Goal: Task Accomplishment & Management: Complete application form

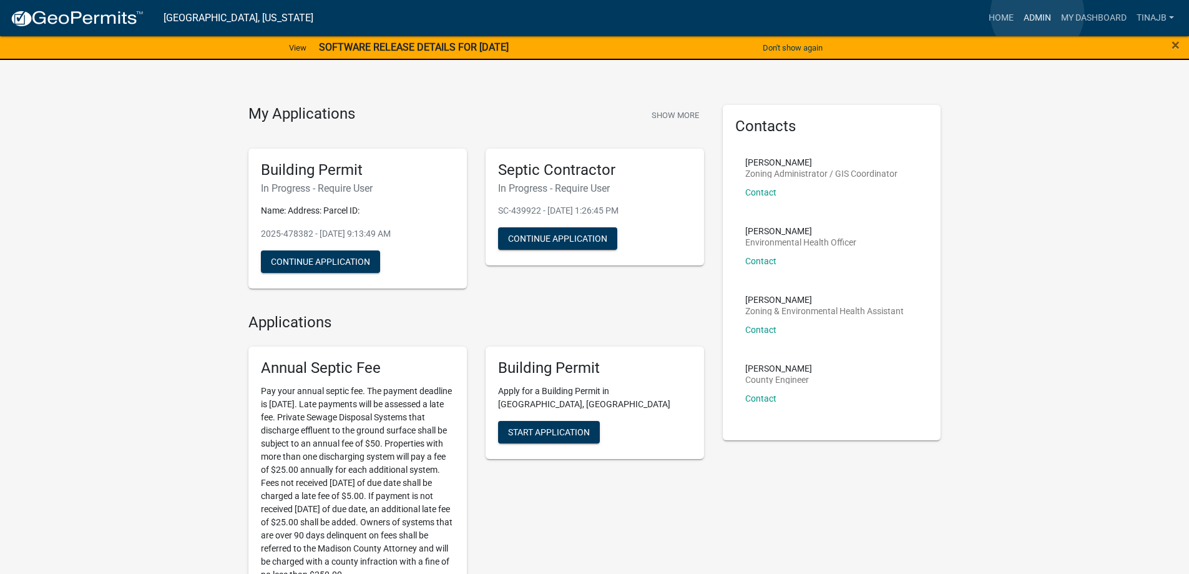
click at [1037, 14] on link "Admin" at bounding box center [1037, 18] width 37 height 24
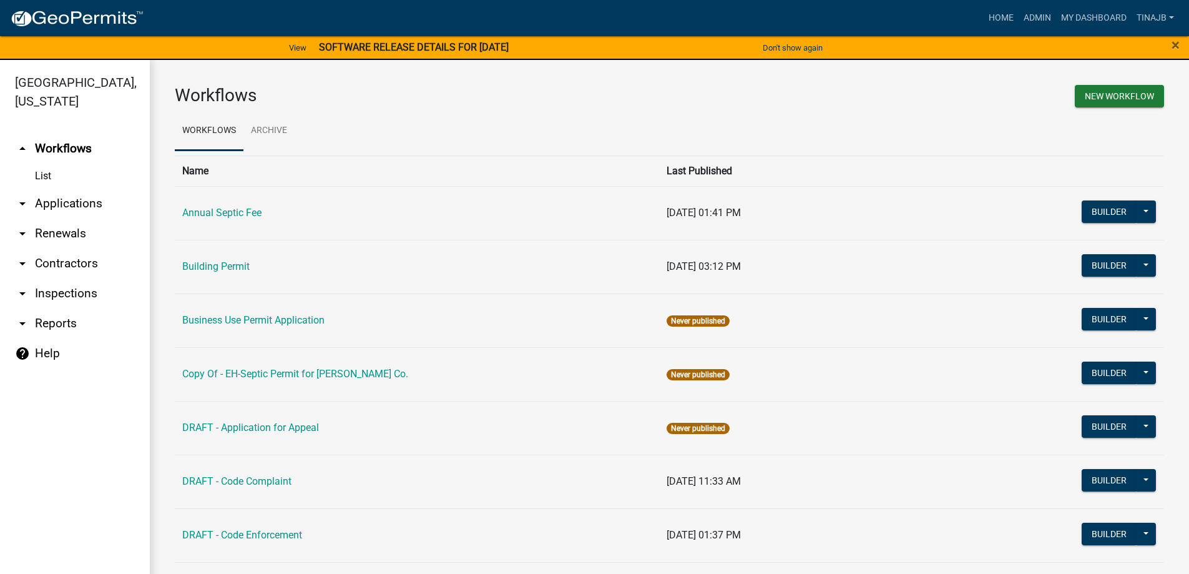
click at [66, 188] on link "arrow_drop_down Applications" at bounding box center [75, 203] width 150 height 30
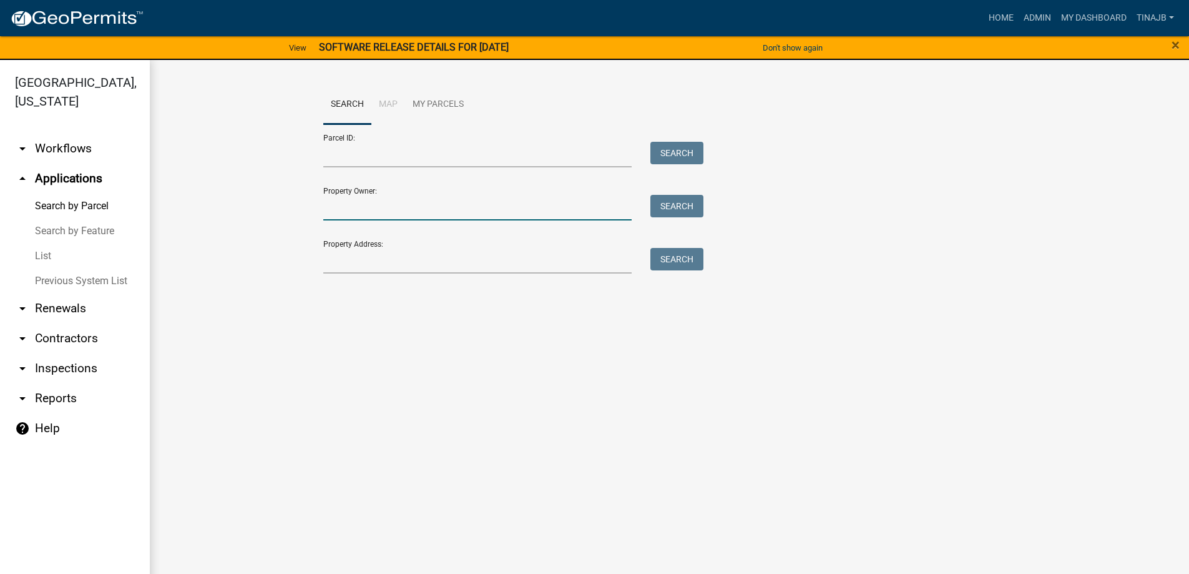
click at [382, 207] on input "Property Owner:" at bounding box center [477, 208] width 309 height 26
type input "2bergs"
click at [650, 202] on button "Search" at bounding box center [676, 206] width 53 height 22
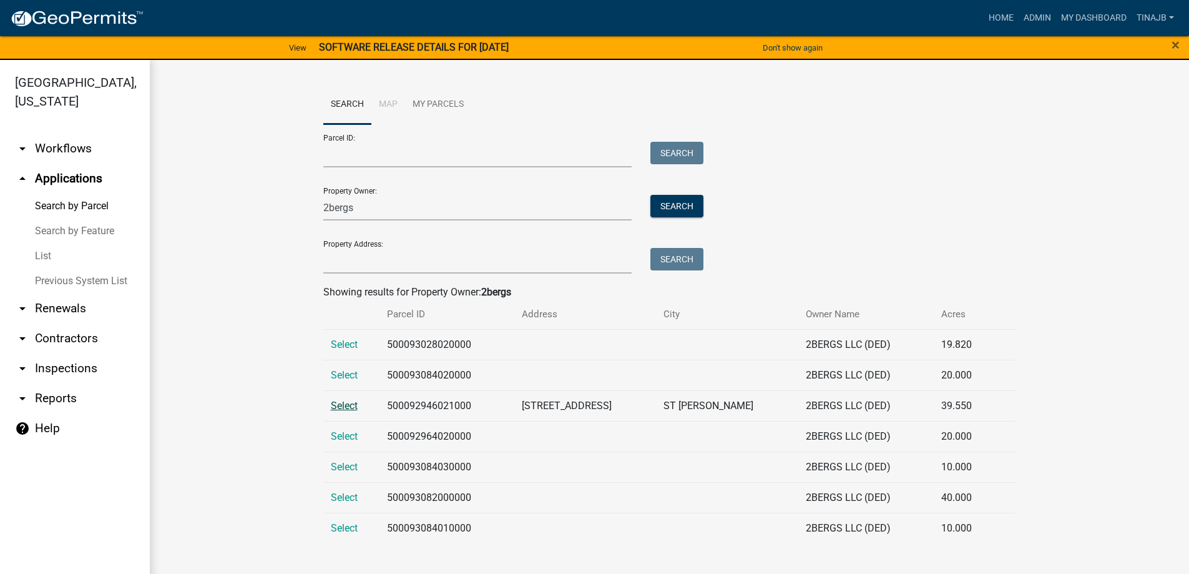
click at [349, 403] on span "Select" at bounding box center [344, 405] width 27 height 12
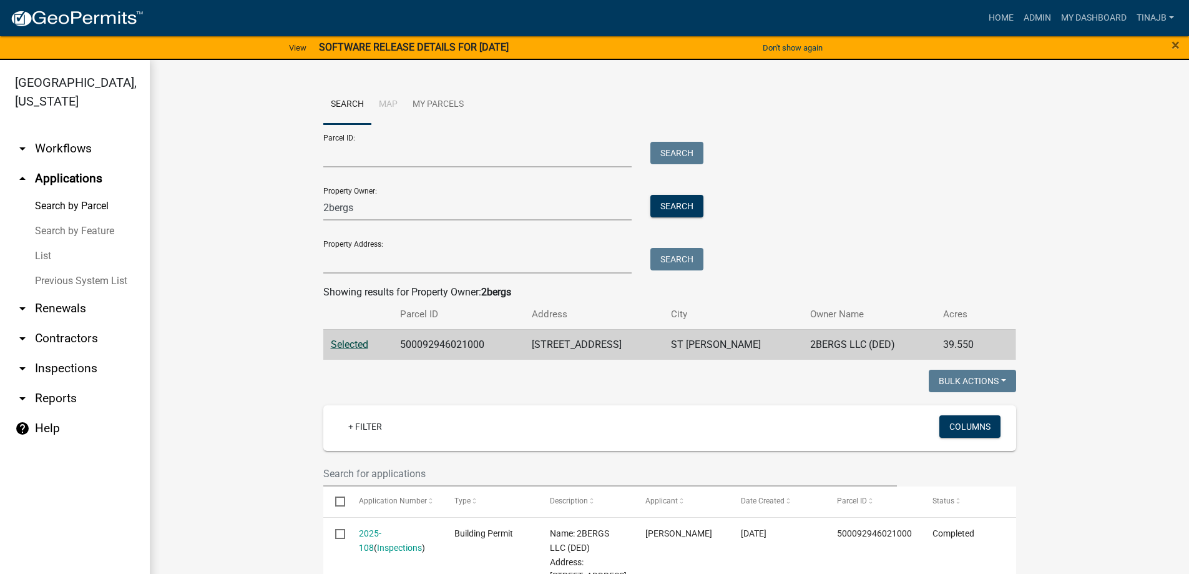
scroll to position [250, 0]
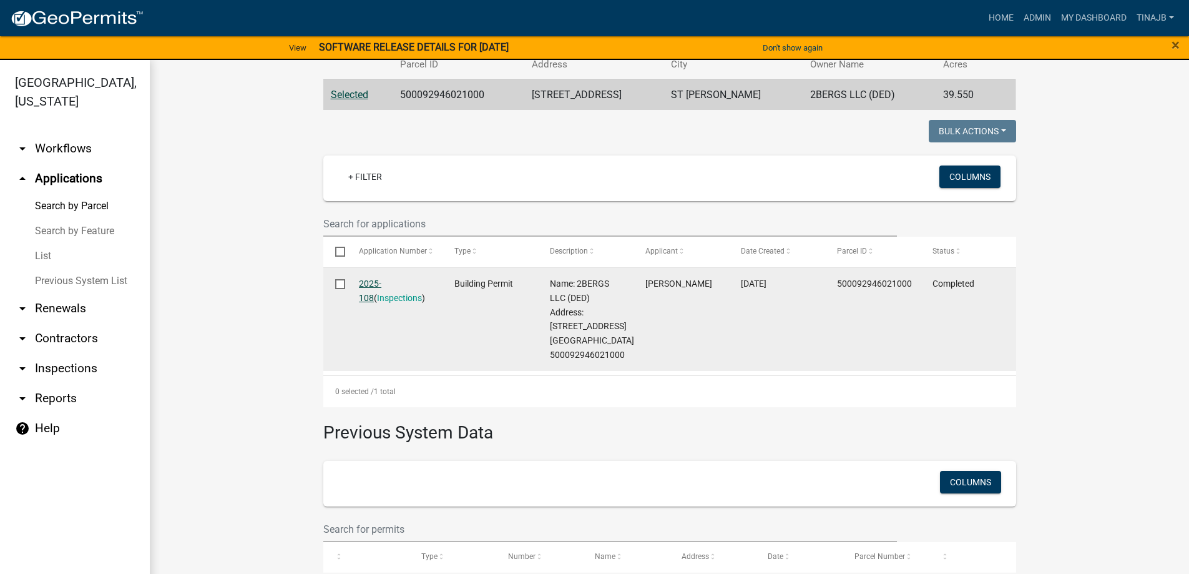
click at [376, 280] on link "2025-108" at bounding box center [370, 290] width 22 height 24
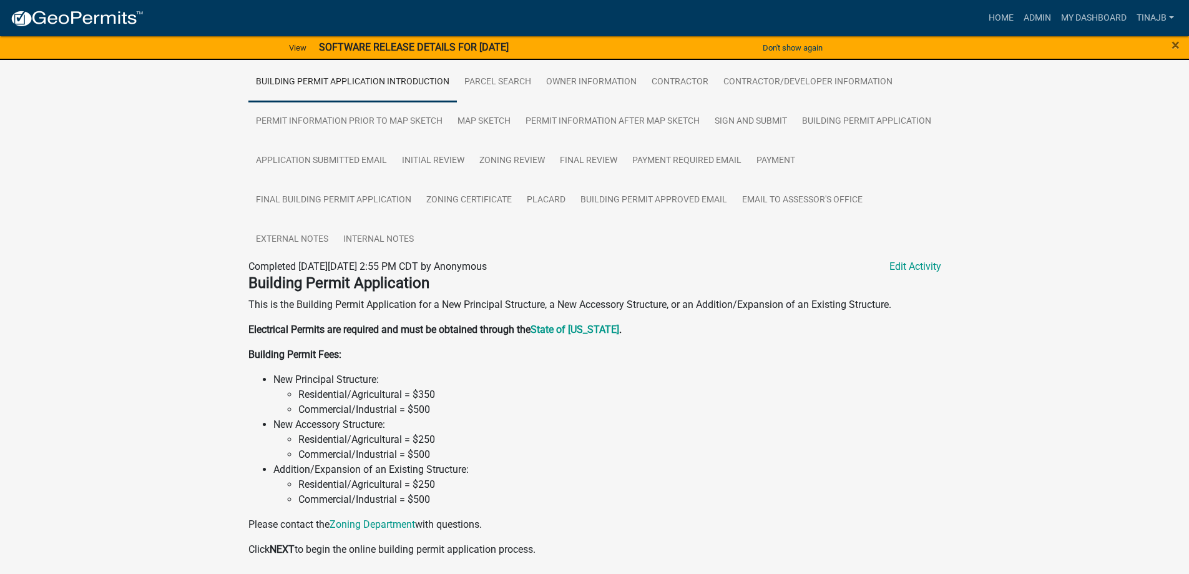
scroll to position [250, 0]
click at [775, 140] on link "Payment" at bounding box center [776, 160] width 54 height 40
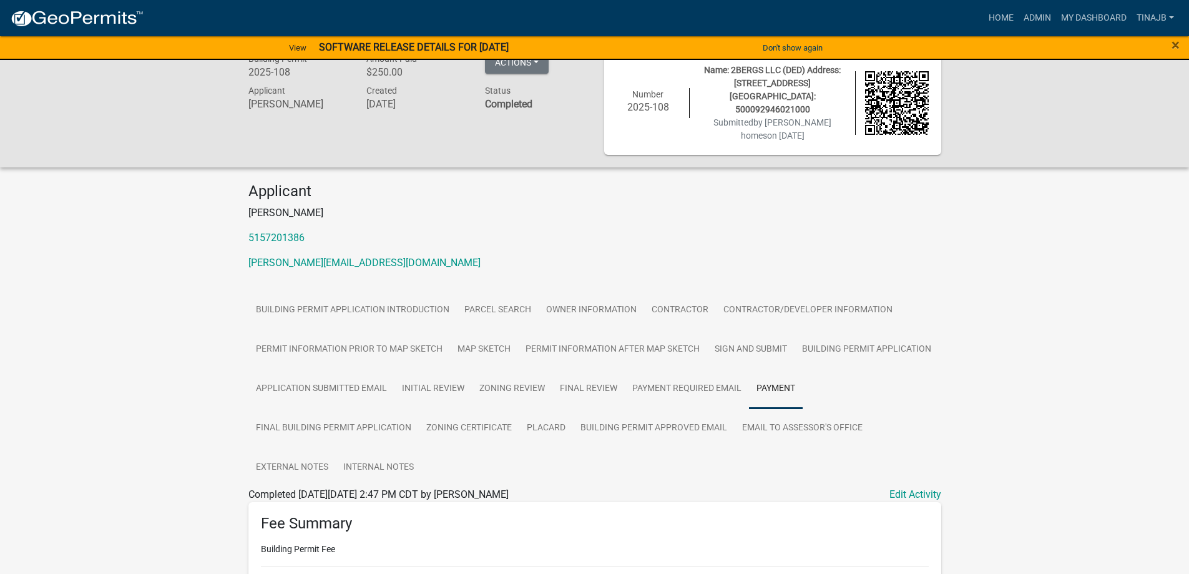
scroll to position [0, 0]
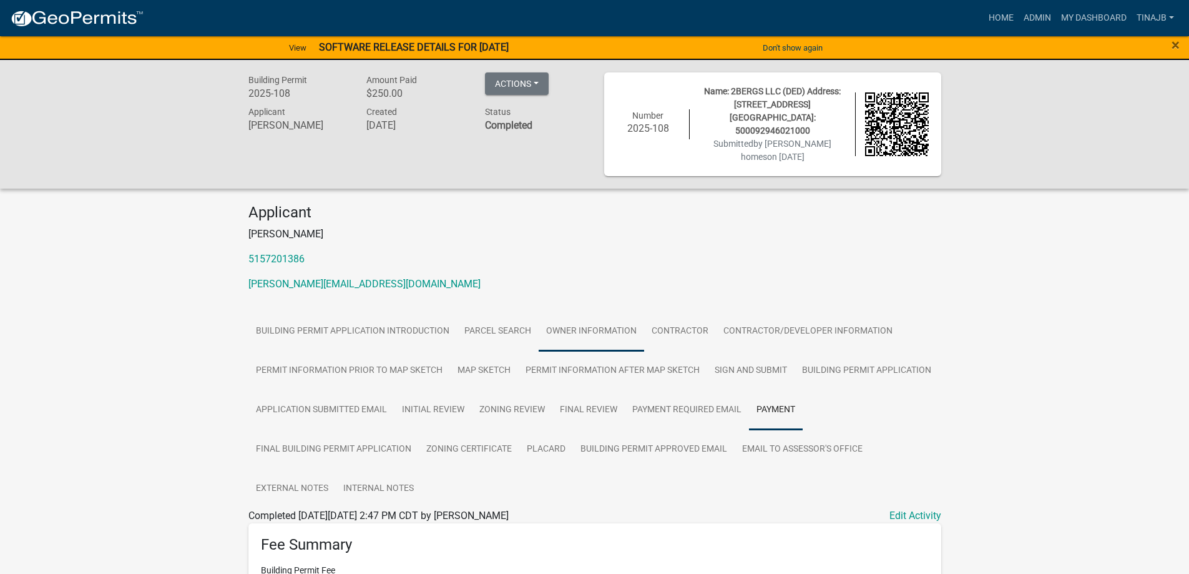
click at [584, 320] on link "Owner Information" at bounding box center [591, 331] width 105 height 40
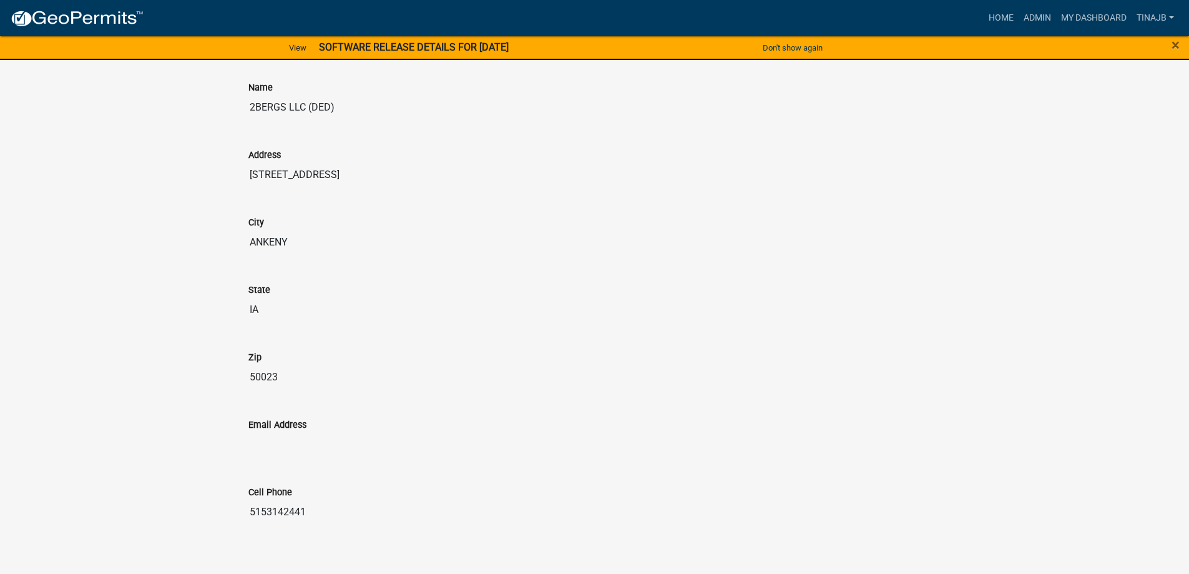
scroll to position [114, 0]
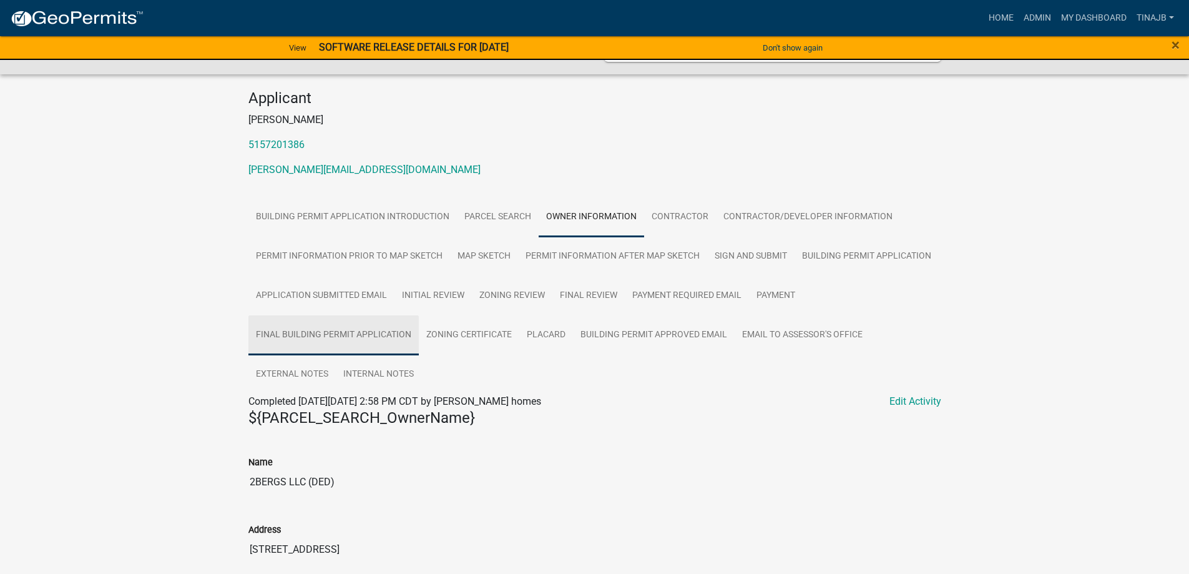
click at [355, 328] on link "Final Building Permit Application" at bounding box center [333, 335] width 170 height 40
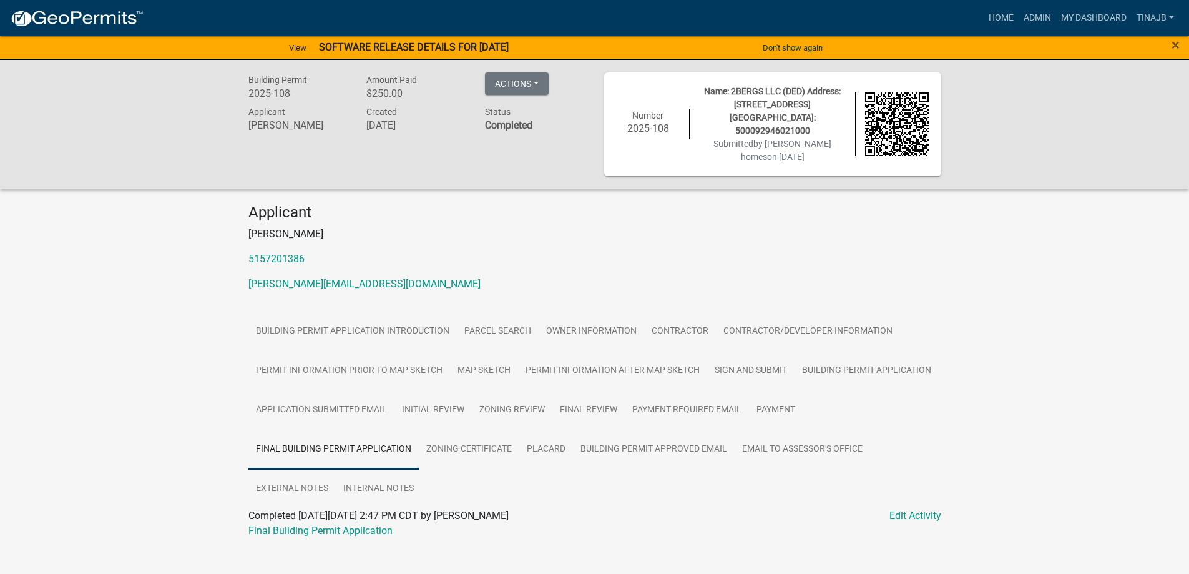
scroll to position [4, 0]
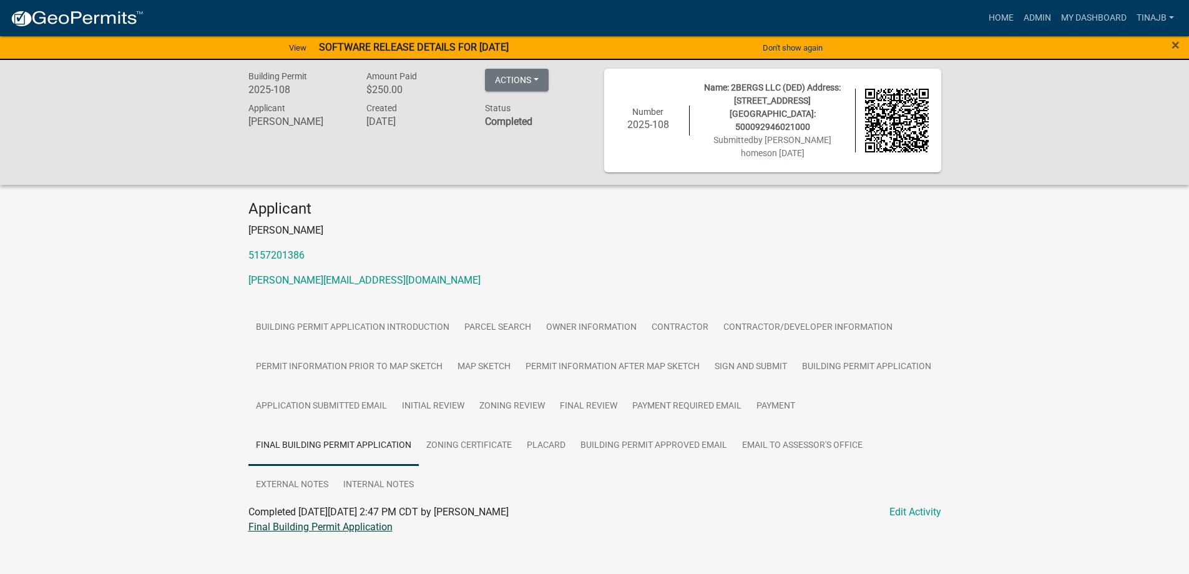
click at [328, 521] on link "Final Building Permit Application" at bounding box center [320, 527] width 144 height 12
click at [467, 429] on link "Zoning Certificate" at bounding box center [469, 446] width 100 height 40
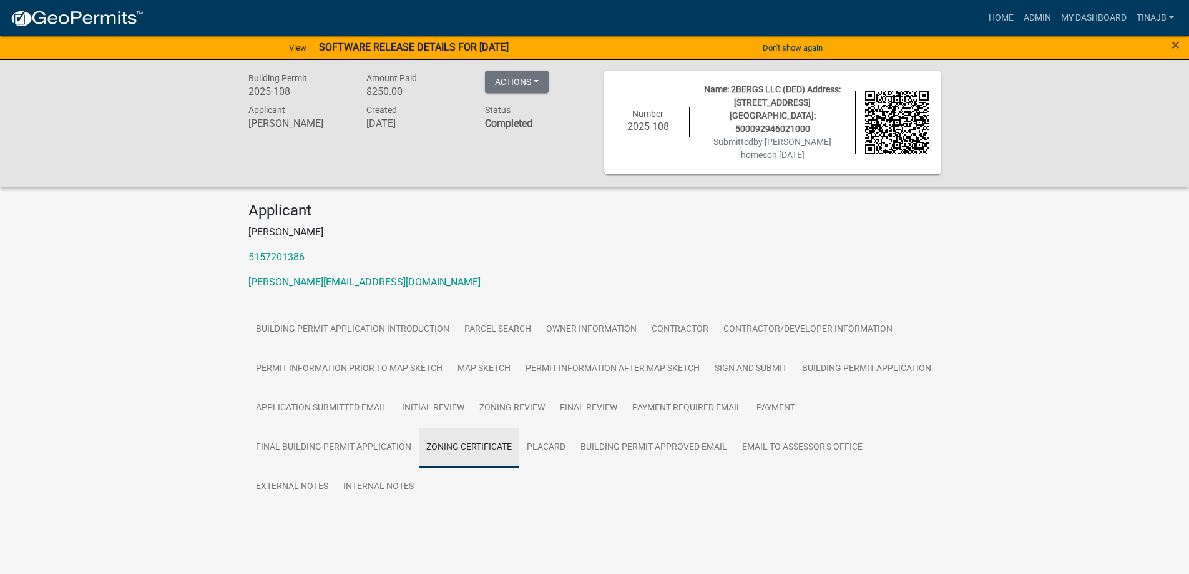
scroll to position [0, 0]
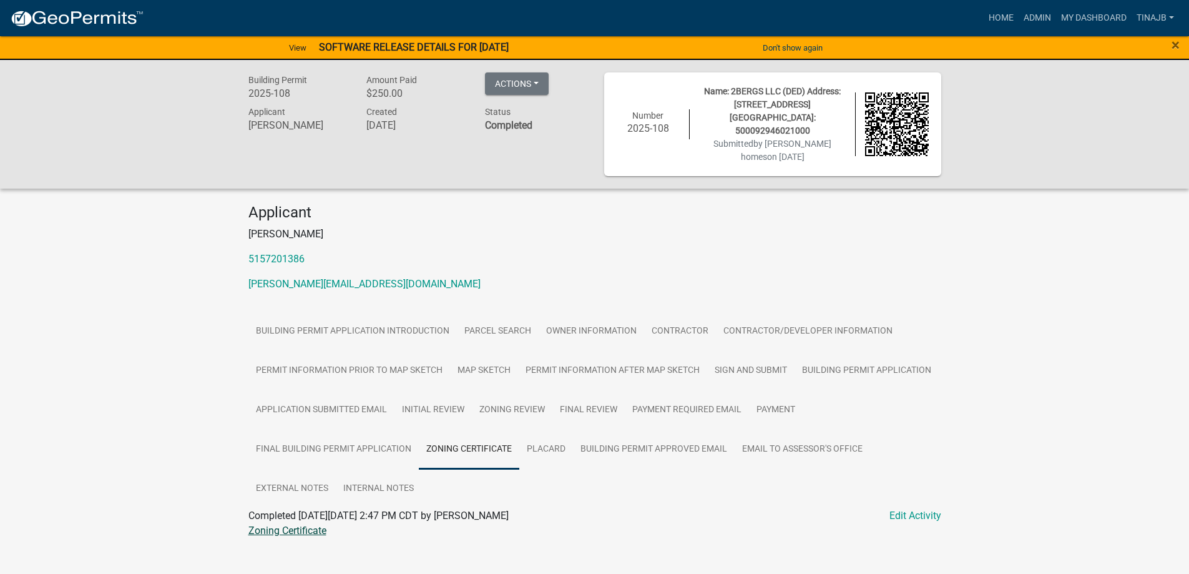
click at [296, 524] on link "Zoning Certificate" at bounding box center [287, 530] width 78 height 12
click at [373, 436] on link "Final Building Permit Application" at bounding box center [333, 449] width 170 height 40
click at [327, 523] on div "Final Building Permit Application" at bounding box center [595, 530] width 712 height 15
click at [327, 524] on link "Final Building Permit Application" at bounding box center [320, 530] width 144 height 12
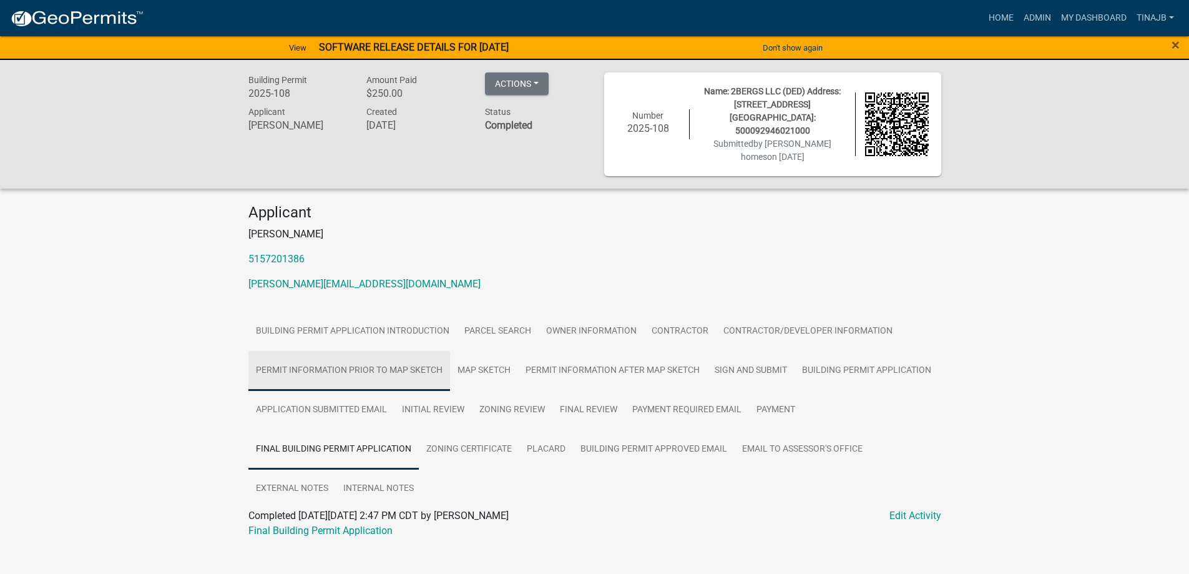
click at [405, 352] on link "Permit Information Prior to Map Sketch" at bounding box center [349, 371] width 202 height 40
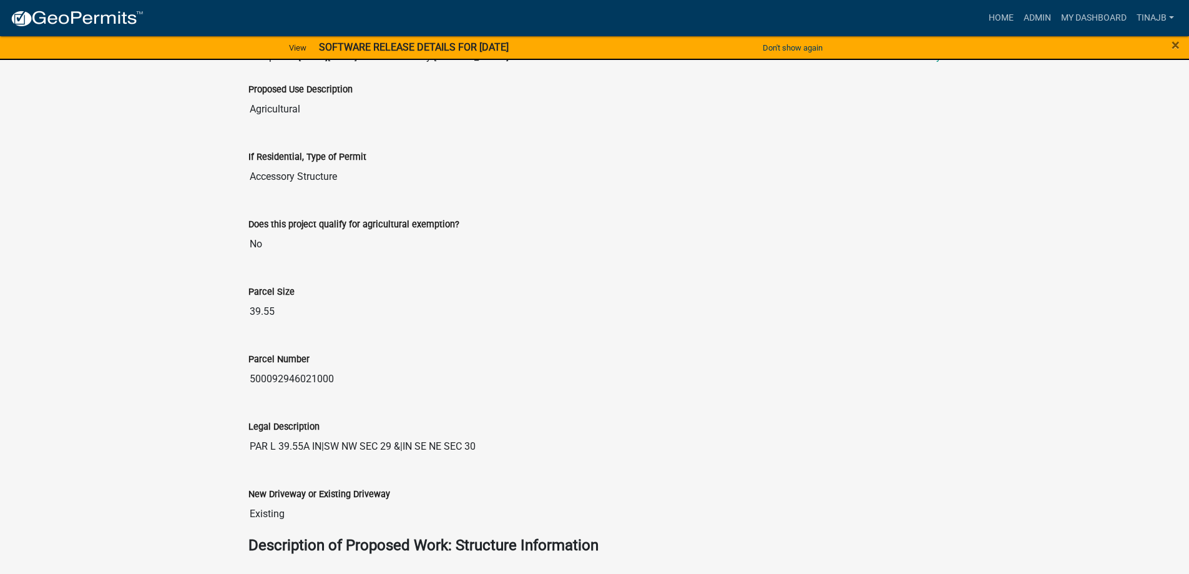
scroll to position [284, 0]
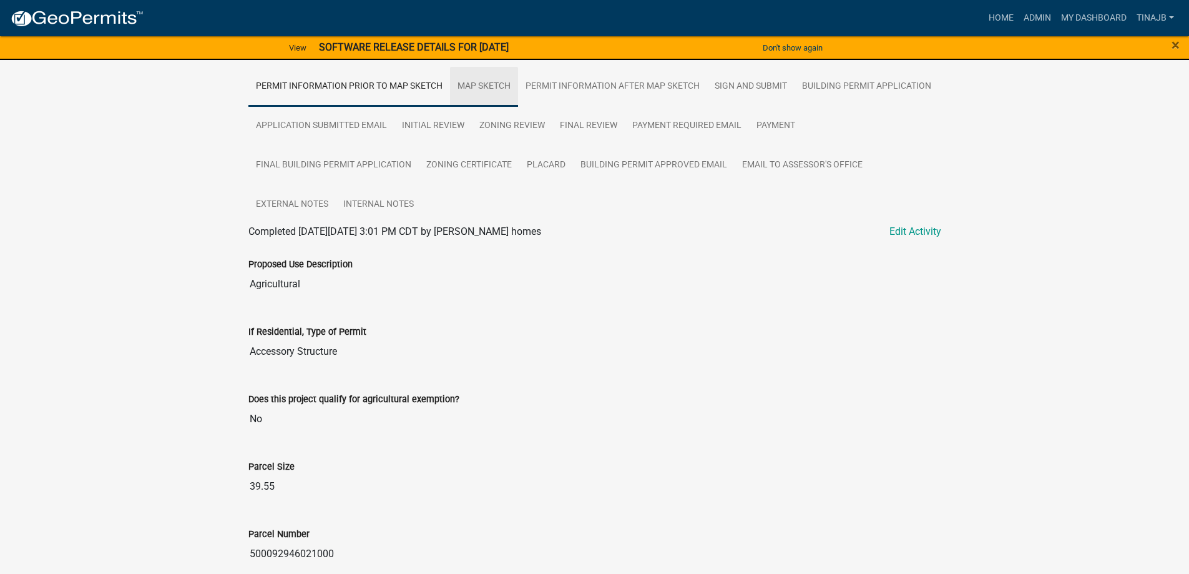
click at [497, 71] on link "Map Sketch" at bounding box center [484, 87] width 68 height 40
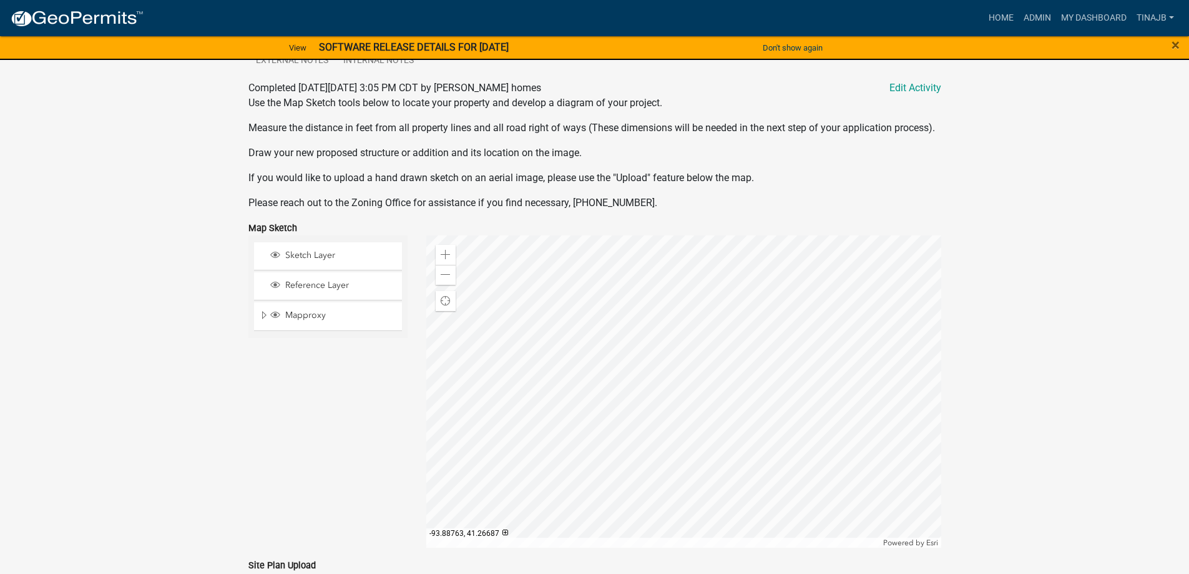
scroll to position [313, 0]
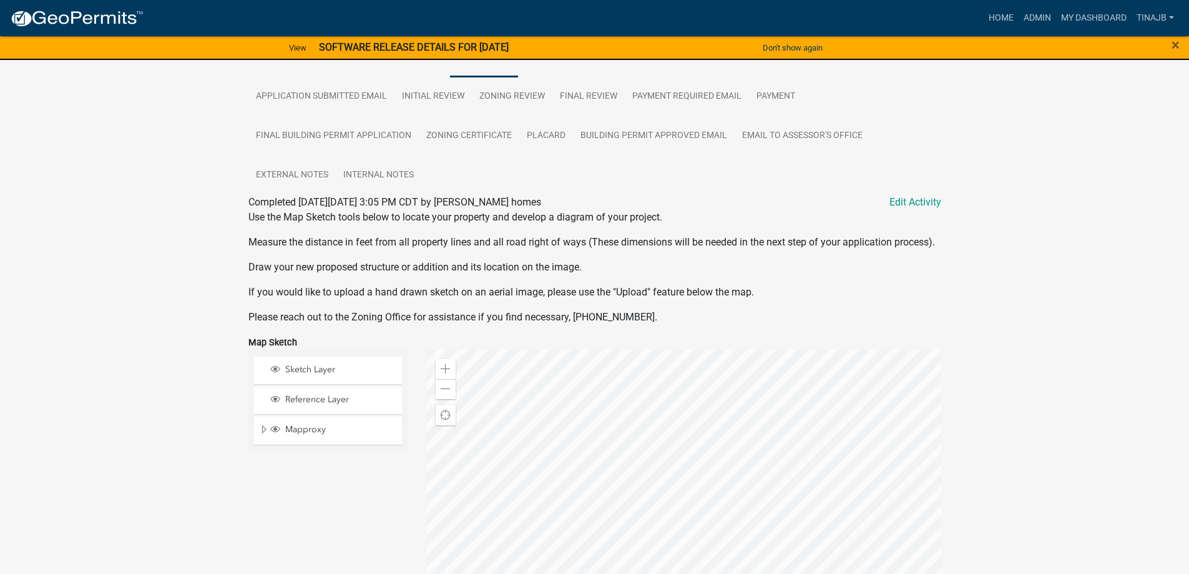
click at [644, 475] on div at bounding box center [683, 506] width 515 height 312
click at [572, 497] on div at bounding box center [683, 506] width 515 height 312
click at [644, 477] on div at bounding box center [683, 506] width 515 height 312
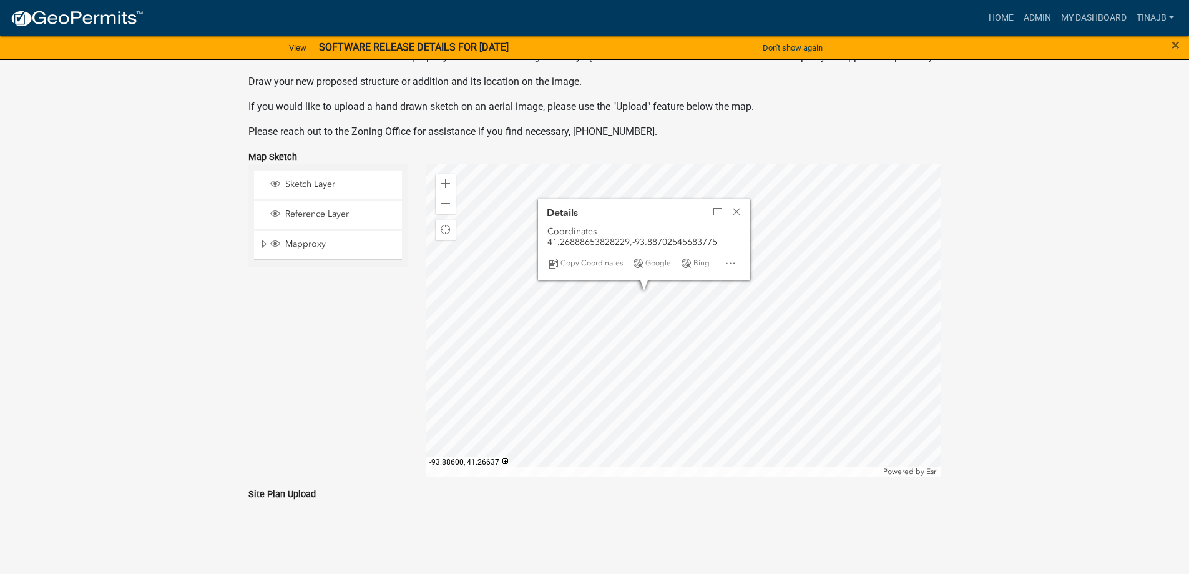
scroll to position [438, 0]
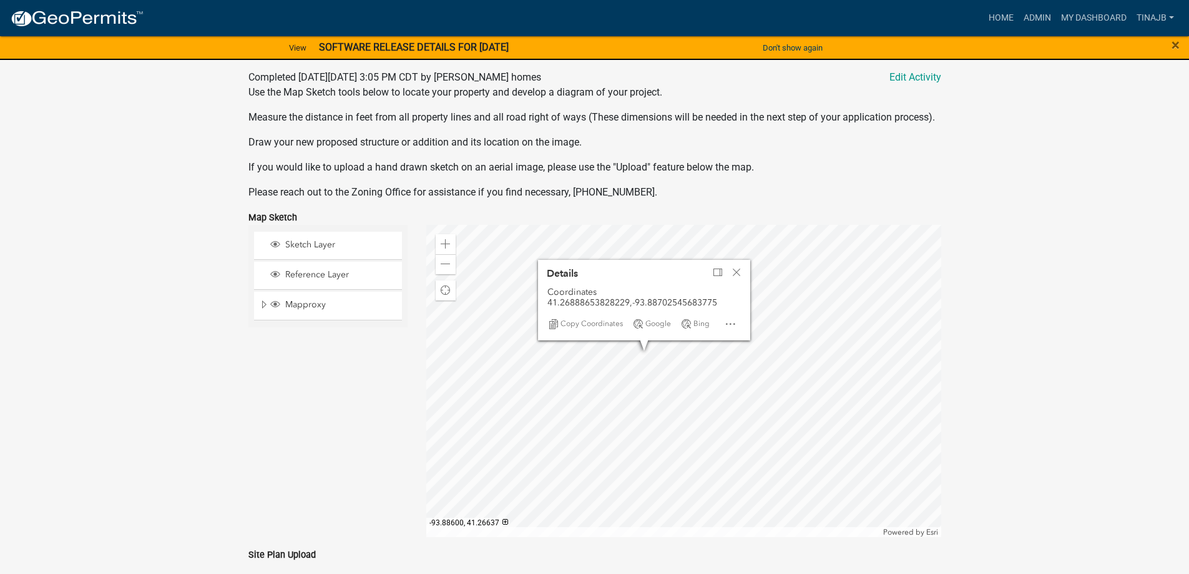
click at [649, 361] on div at bounding box center [683, 381] width 515 height 312
click at [441, 237] on div "Zoom in" at bounding box center [446, 244] width 20 height 20
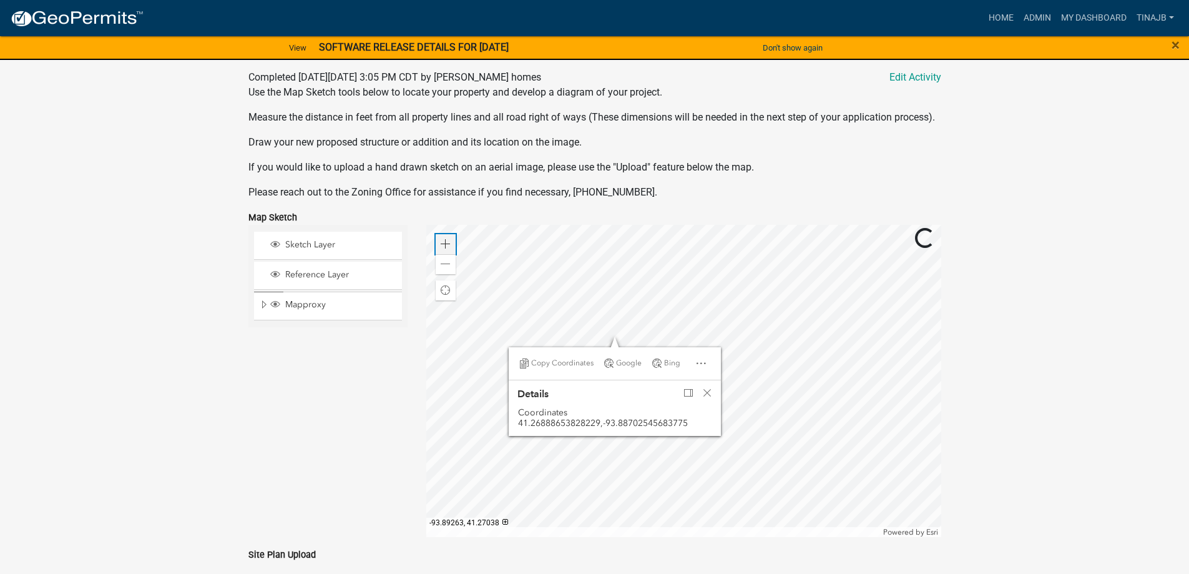
click at [441, 237] on div "Zoom in" at bounding box center [446, 244] width 20 height 20
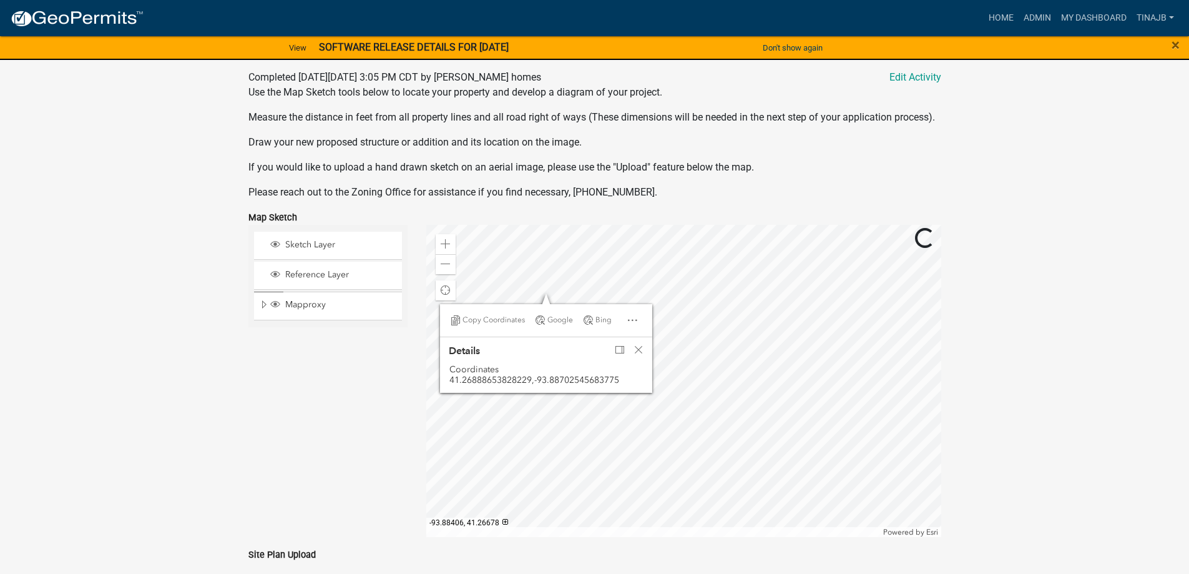
click at [799, 475] on div at bounding box center [683, 381] width 515 height 312
click at [690, 408] on div at bounding box center [683, 381] width 515 height 312
click at [781, 417] on div at bounding box center [683, 381] width 515 height 312
click at [642, 351] on span "Close" at bounding box center [639, 350] width 10 height 10
click at [611, 410] on div at bounding box center [683, 381] width 515 height 312
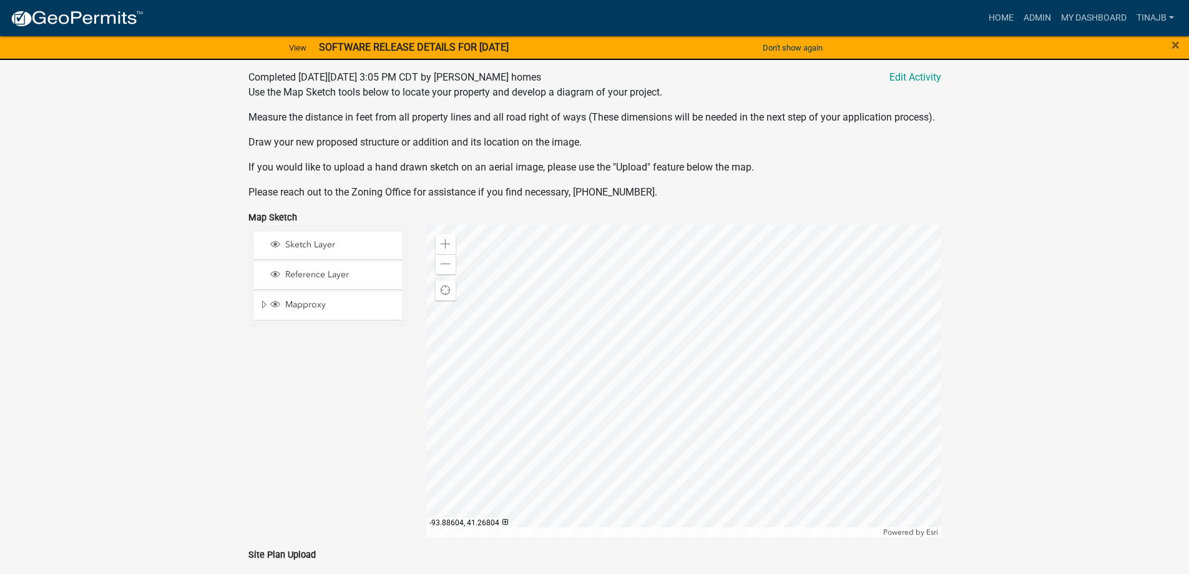
click at [541, 257] on div at bounding box center [683, 381] width 515 height 312
click at [448, 265] on span at bounding box center [446, 264] width 10 height 10
click at [647, 456] on div at bounding box center [683, 381] width 515 height 312
click at [636, 448] on div at bounding box center [683, 381] width 515 height 312
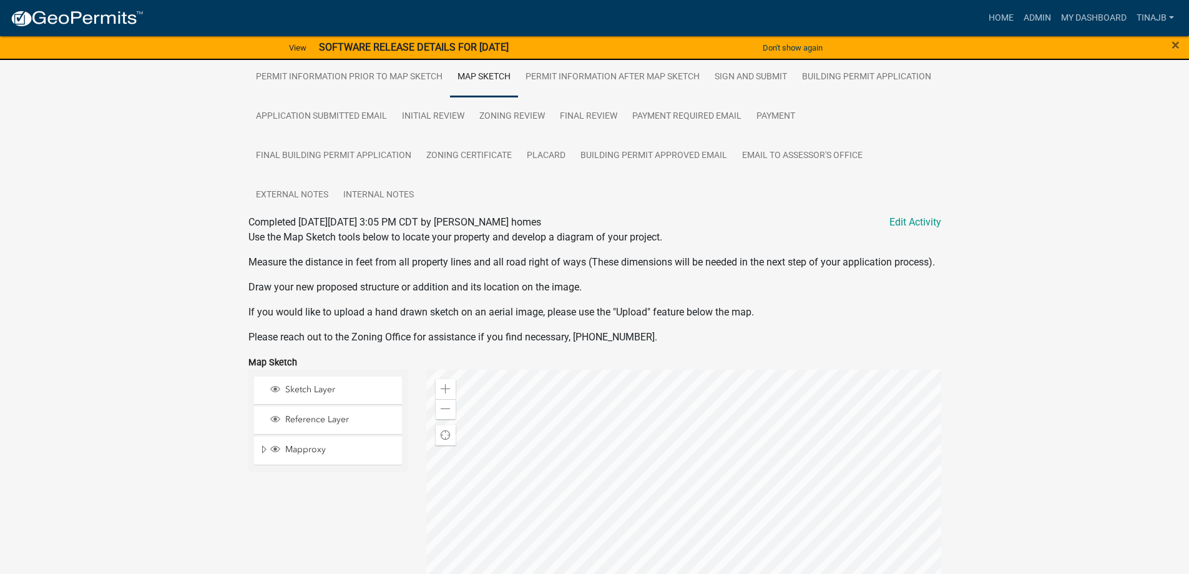
scroll to position [313, 0]
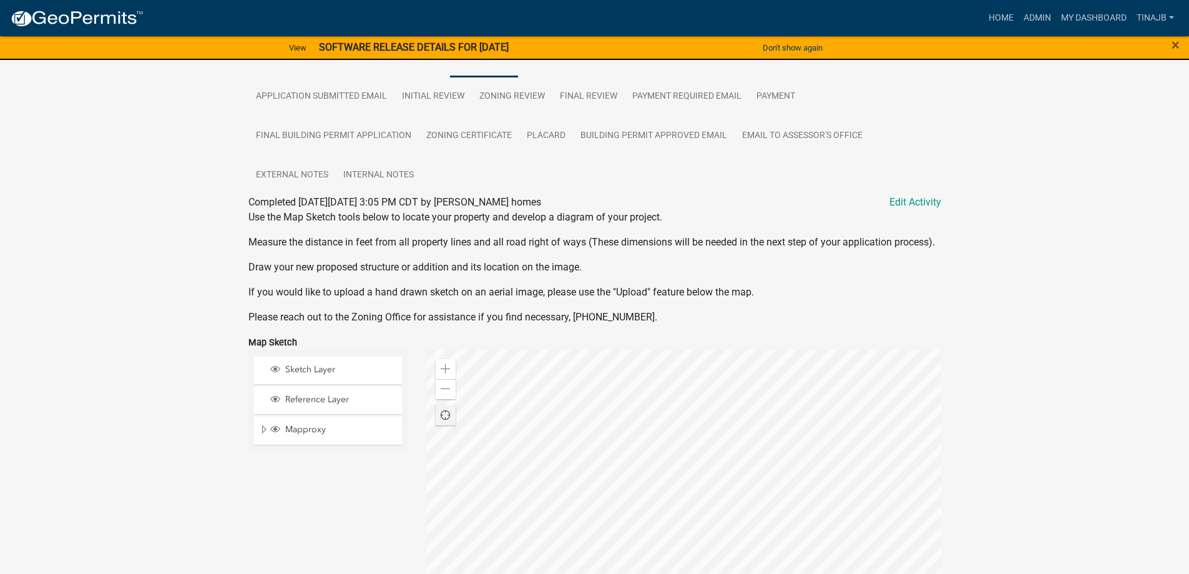
click at [544, 403] on div at bounding box center [683, 506] width 515 height 312
click at [544, 371] on div at bounding box center [683, 506] width 515 height 312
click at [521, 353] on div at bounding box center [683, 506] width 515 height 312
click at [446, 371] on span at bounding box center [446, 369] width 10 height 10
click at [602, 410] on div at bounding box center [683, 506] width 515 height 312
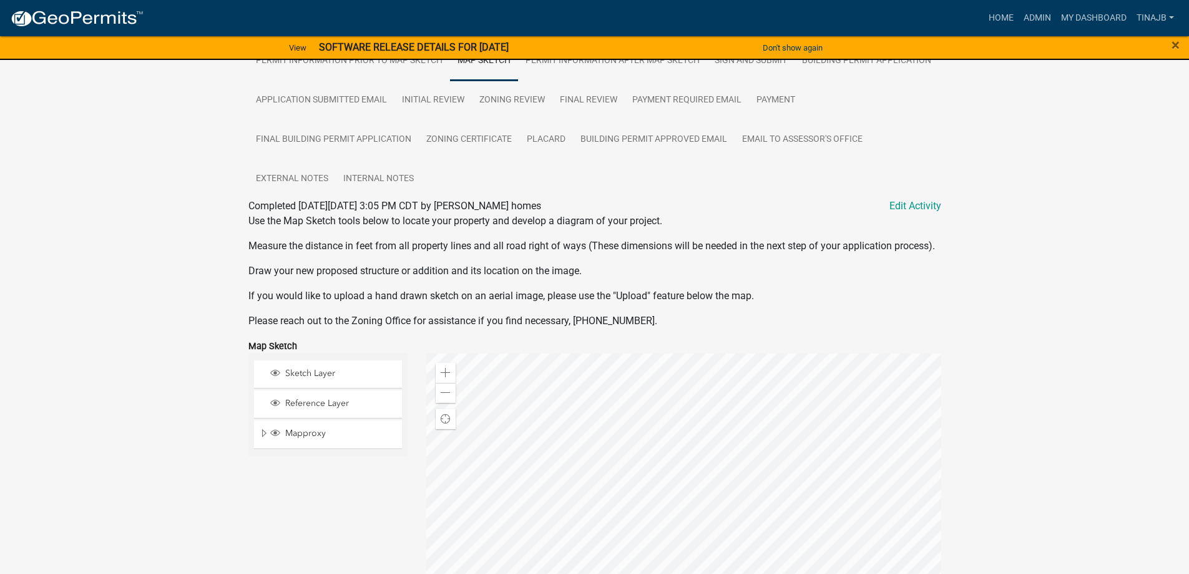
scroll to position [188, 0]
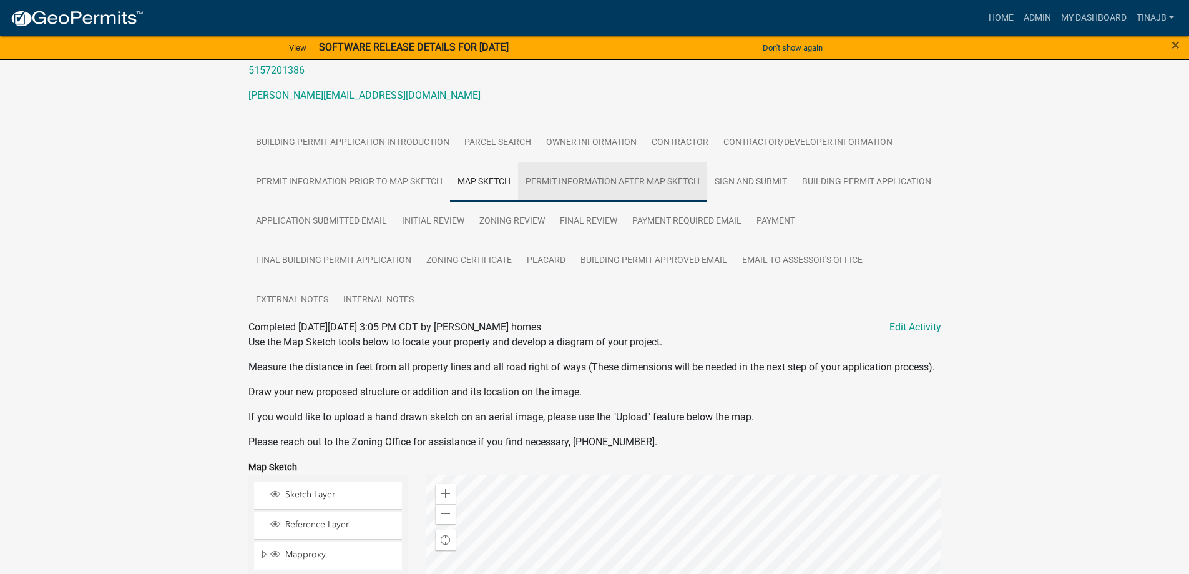
click at [589, 165] on link "Permit Information After Map Sketch" at bounding box center [612, 182] width 189 height 40
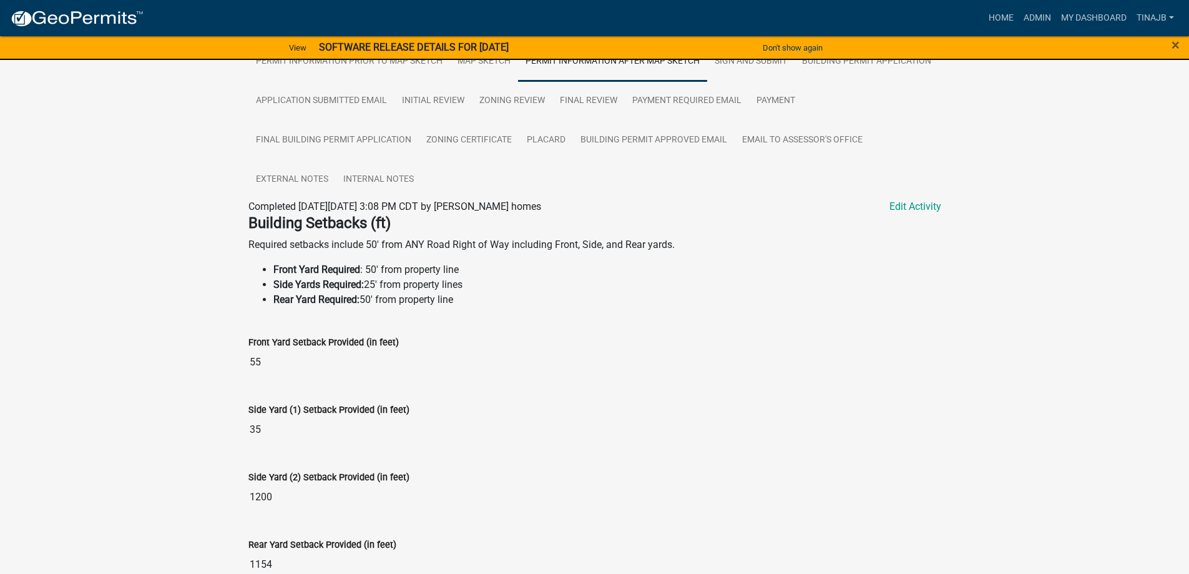
scroll to position [0, 0]
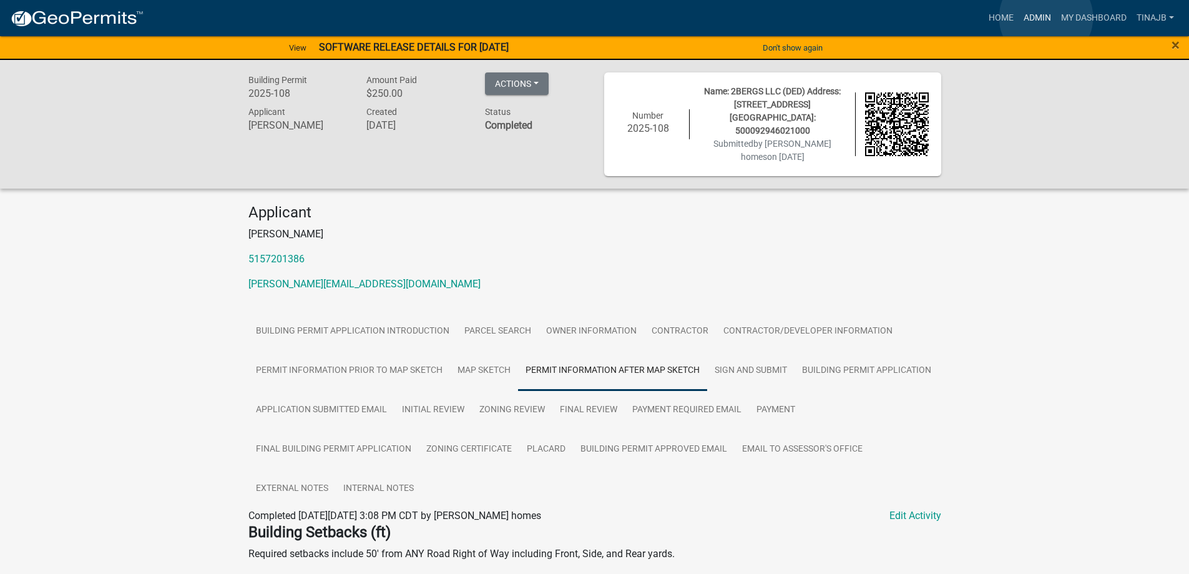
click at [1046, 17] on link "Admin" at bounding box center [1037, 18] width 37 height 24
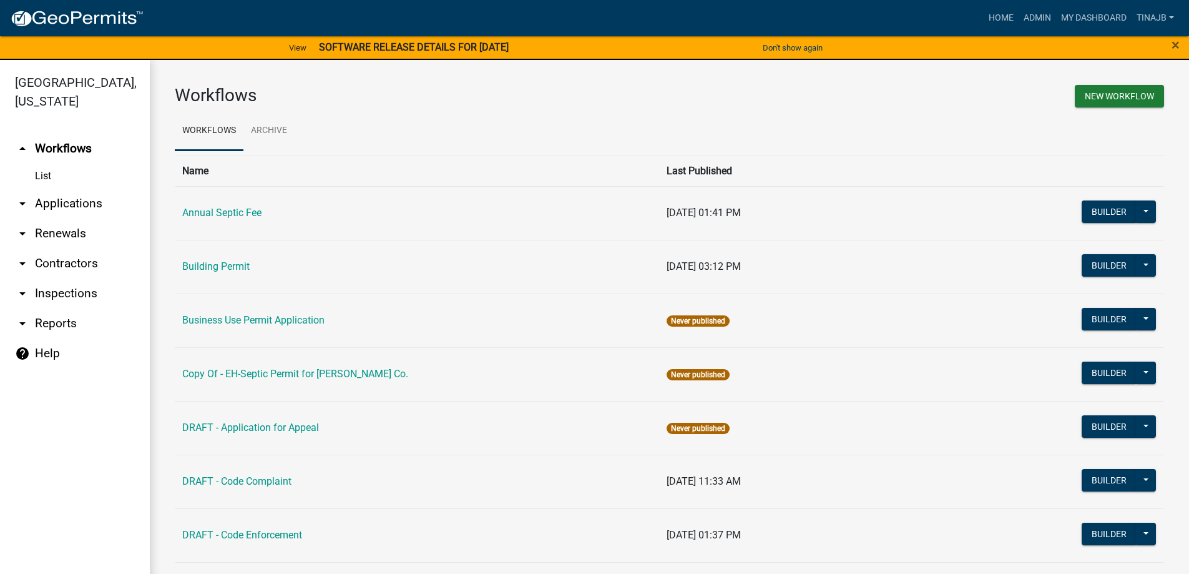
click at [87, 188] on link "arrow_drop_down Applications" at bounding box center [75, 203] width 150 height 30
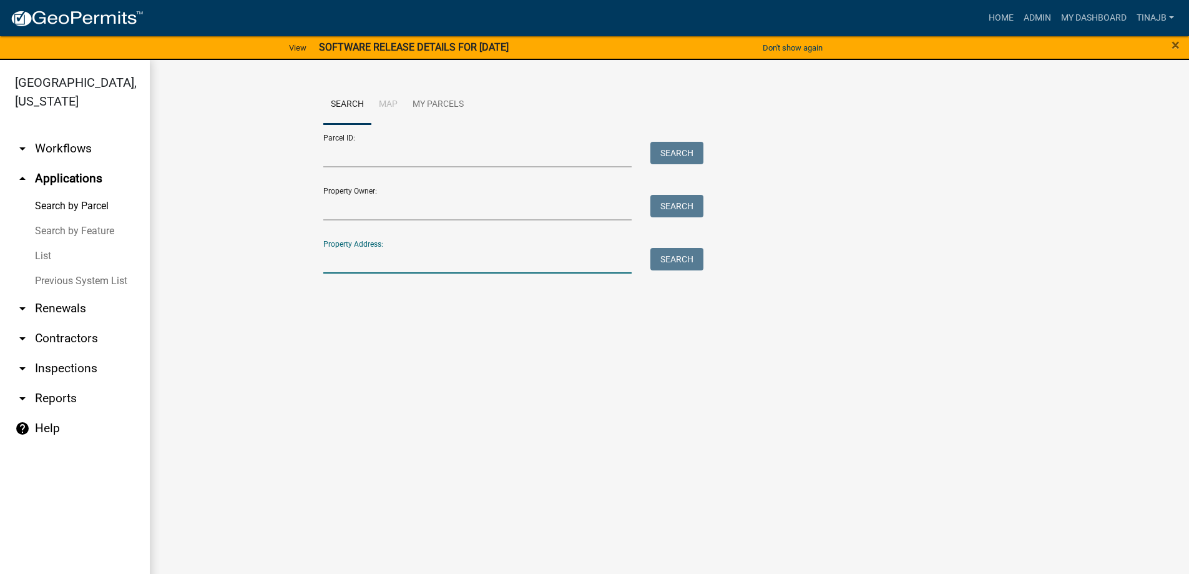
click at [338, 263] on input "Property Address:" at bounding box center [477, 261] width 309 height 26
type input "1260"
click at [671, 248] on button "Search" at bounding box center [676, 259] width 53 height 22
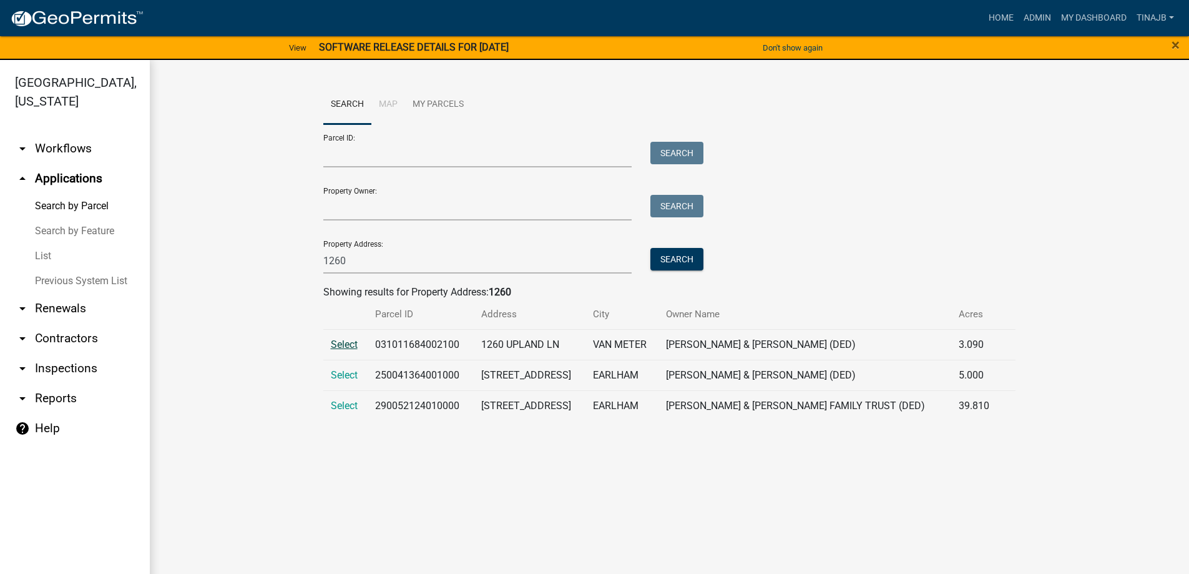
click at [336, 345] on span "Select" at bounding box center [344, 344] width 27 height 12
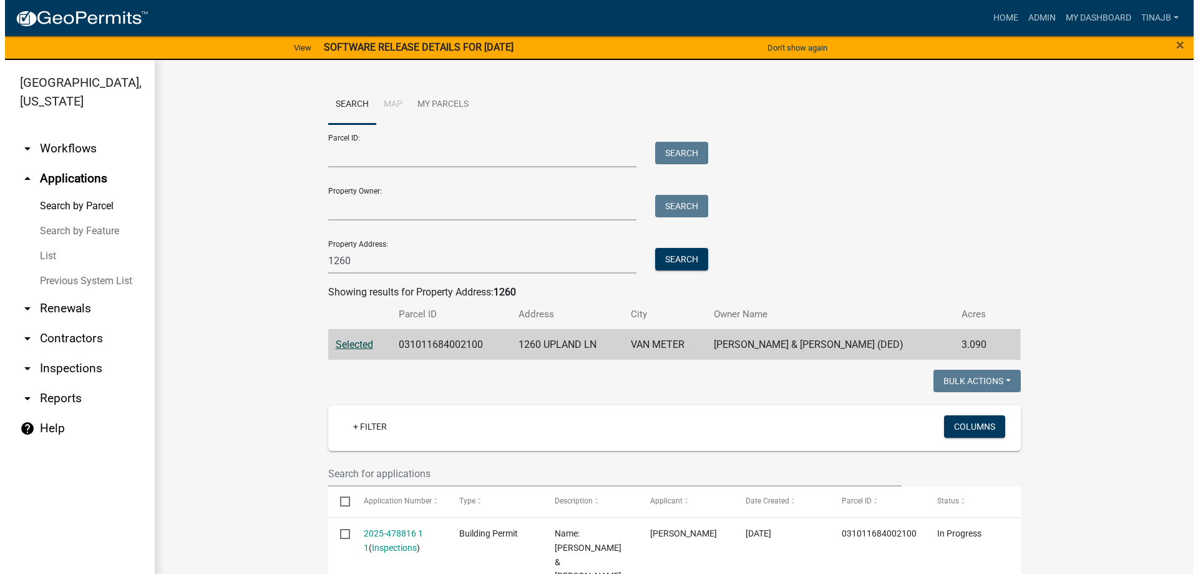
scroll to position [187, 0]
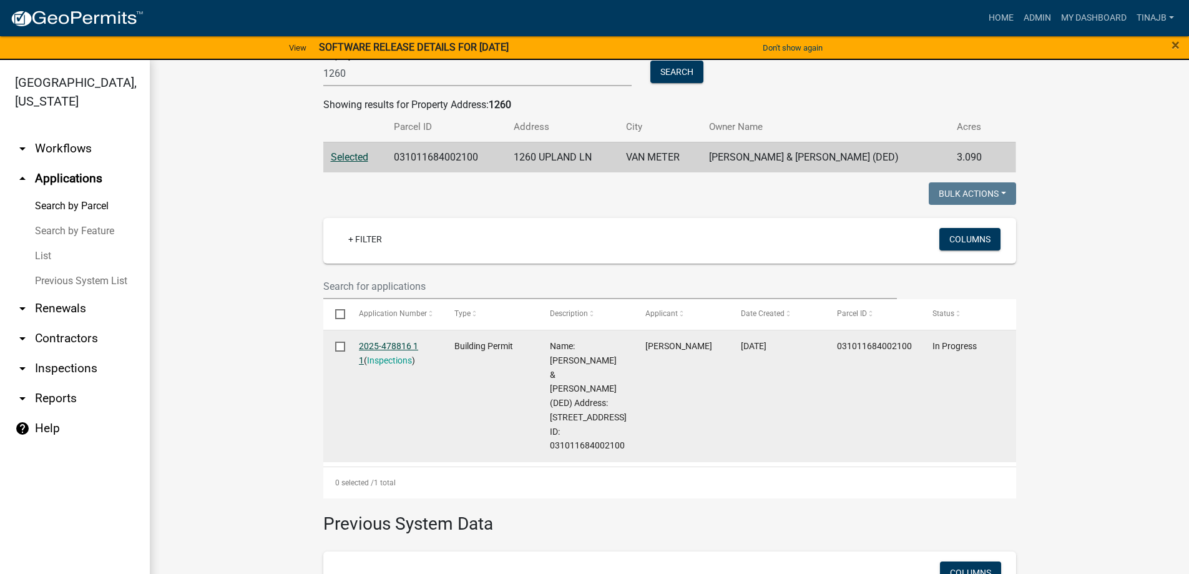
click at [384, 350] on link "2025-478816 1 1" at bounding box center [388, 353] width 59 height 24
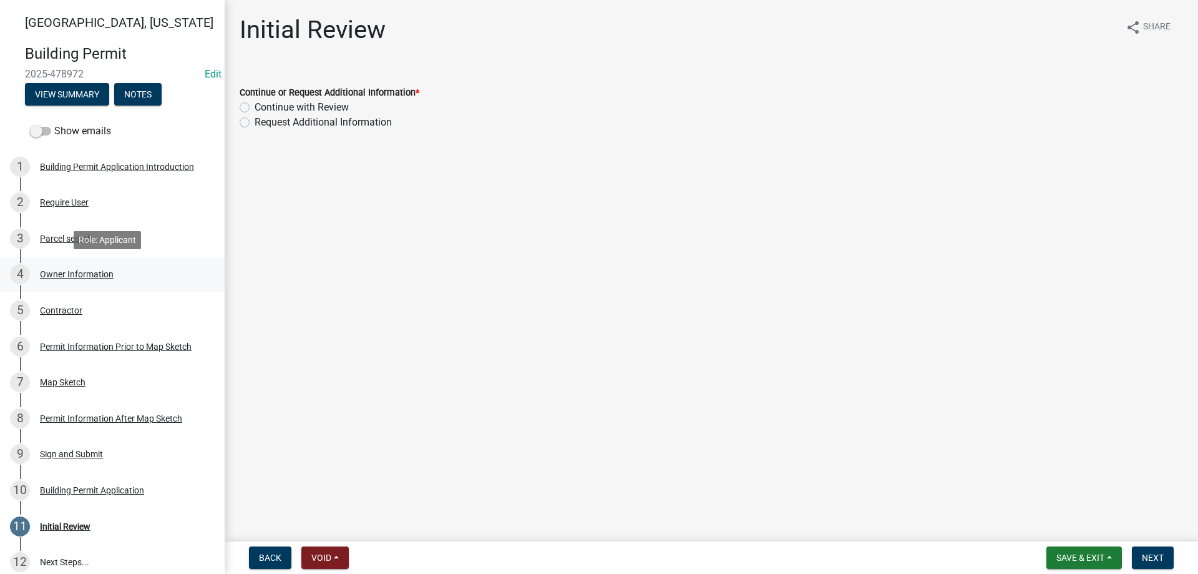
click at [95, 273] on div "Owner Information" at bounding box center [77, 274] width 74 height 9
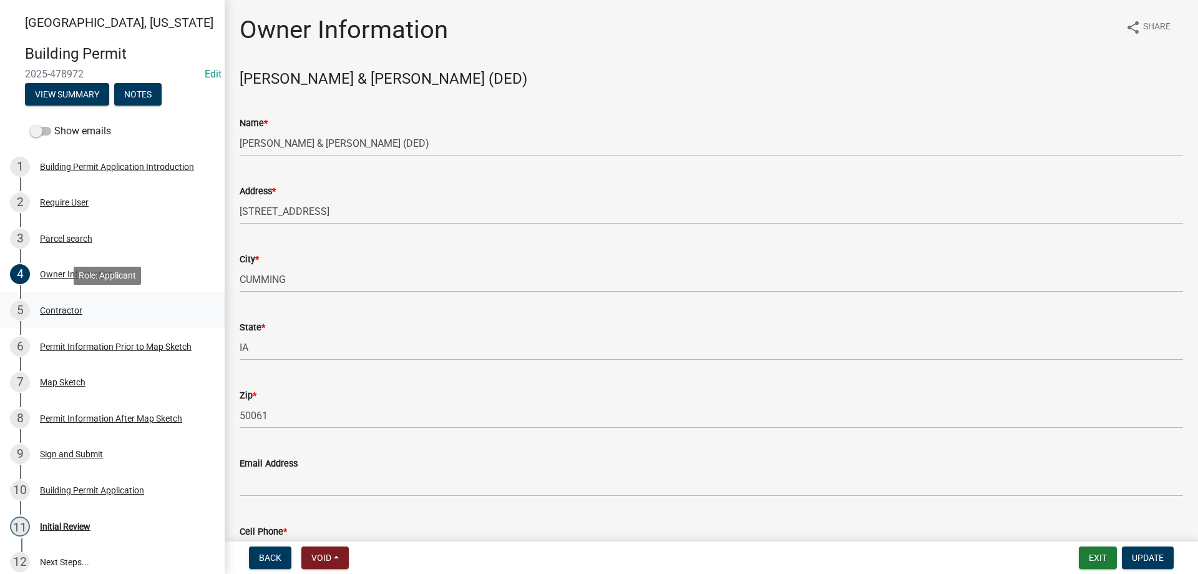
click at [67, 304] on div "5 Contractor" at bounding box center [107, 310] width 195 height 20
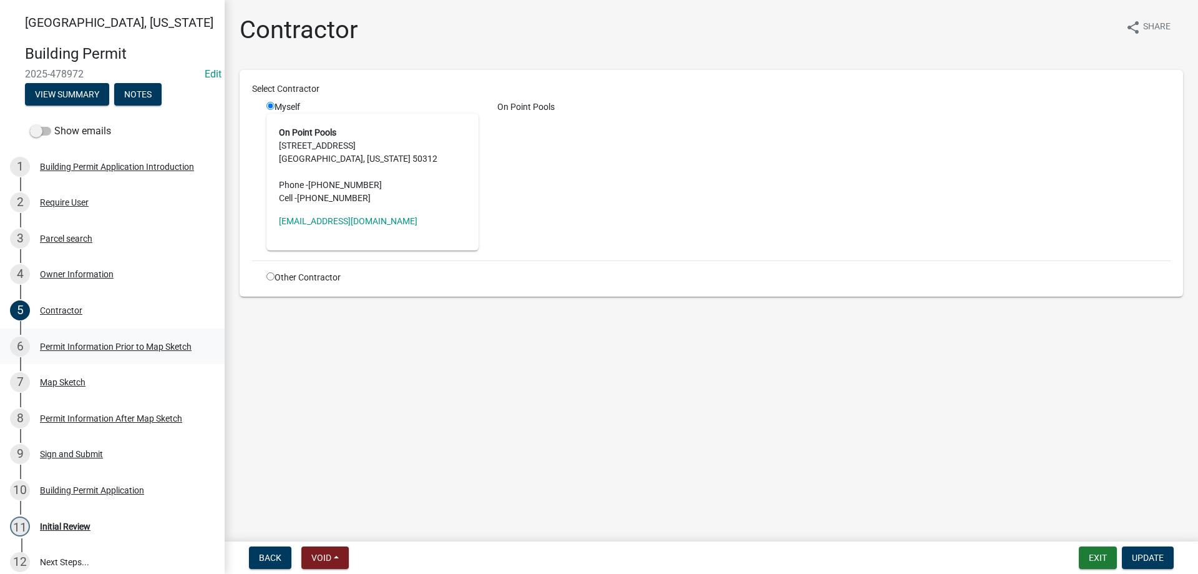
click at [94, 345] on div "Permit Information Prior to Map Sketch" at bounding box center [116, 346] width 152 height 9
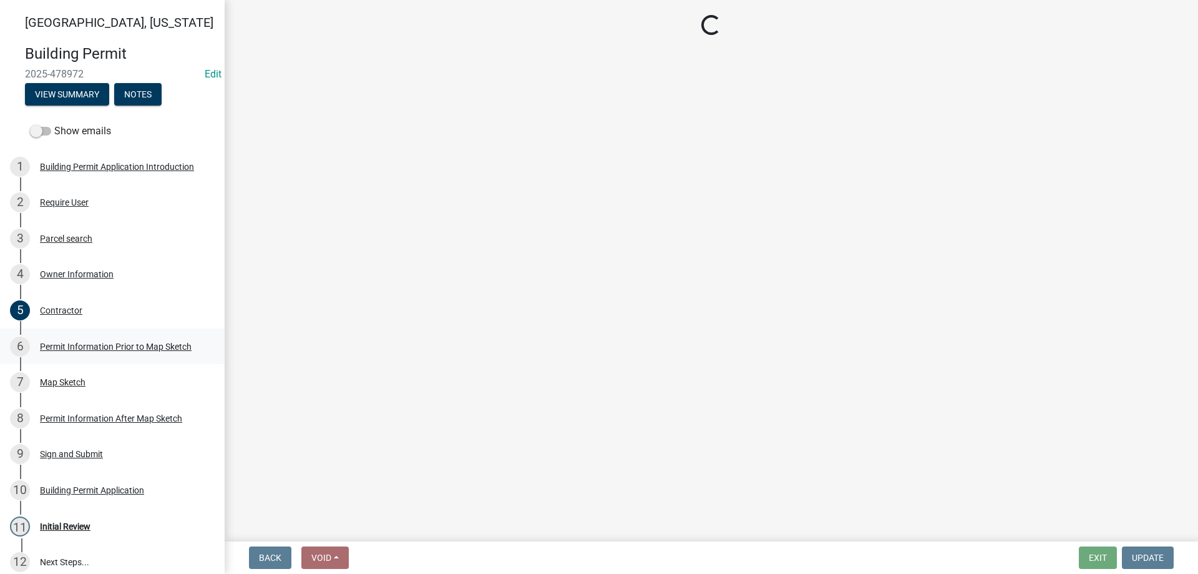
select select "6b2626da-78ea-4ec6-8513-ccc18f4ad425"
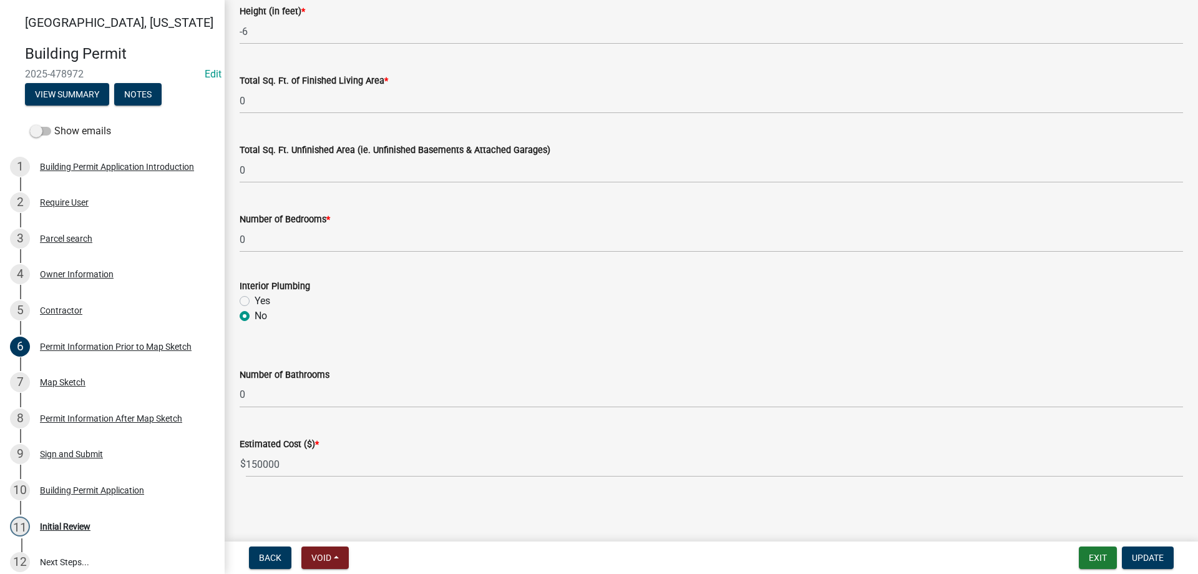
scroll to position [815, 0]
click at [62, 380] on div "Map Sketch" at bounding box center [63, 382] width 46 height 9
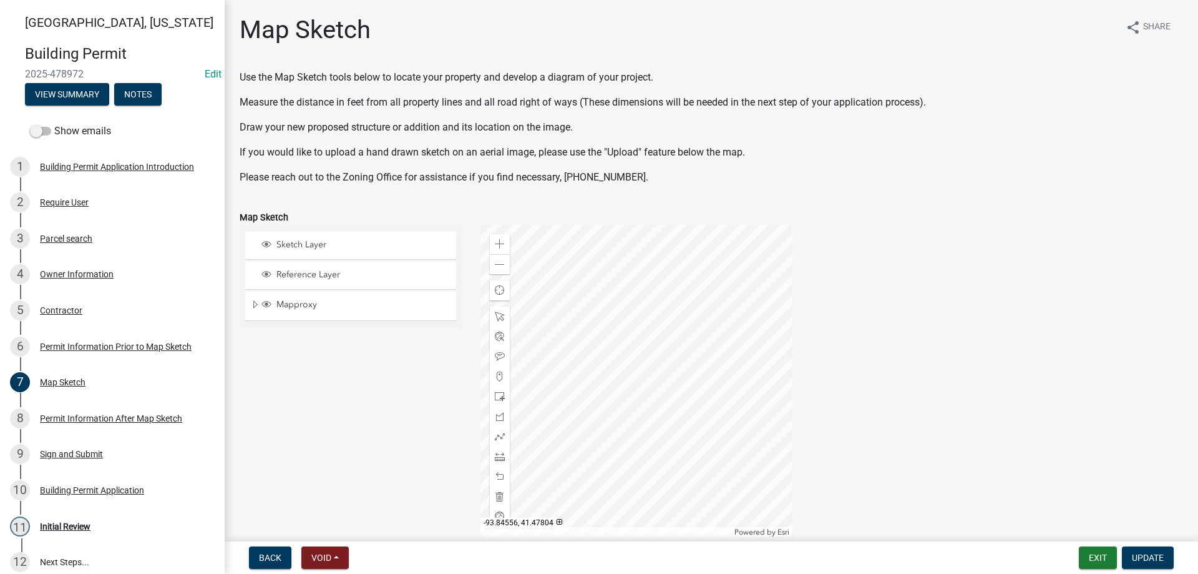
click at [660, 365] on div at bounding box center [637, 381] width 312 height 312
click at [141, 418] on div "Permit Information After Map Sketch" at bounding box center [111, 418] width 142 height 9
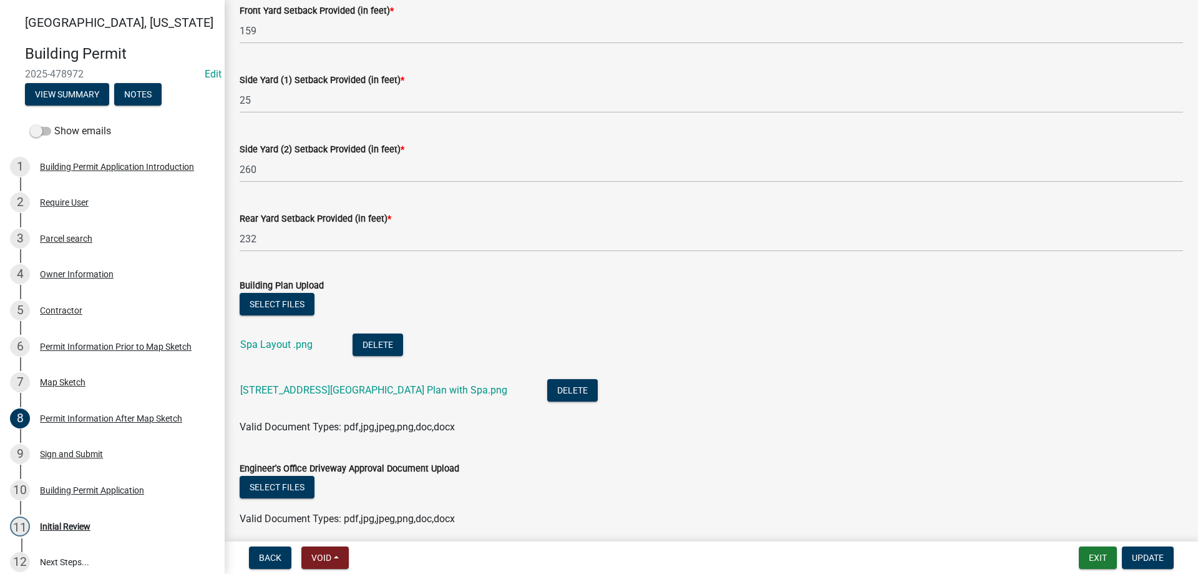
scroll to position [125, 0]
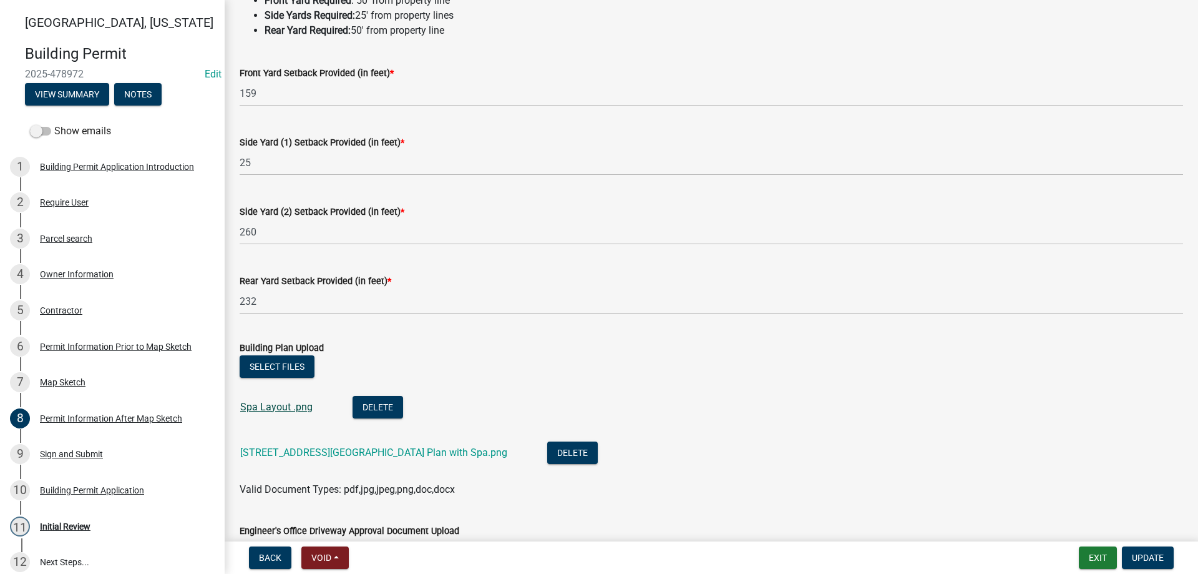
click at [282, 404] on link "Spa Layout .png" at bounding box center [276, 407] width 72 height 12
click at [260, 450] on link "3112 120th St Site Plan with Spa.png" at bounding box center [373, 452] width 267 height 12
click at [258, 409] on link "Spa Layout .png" at bounding box center [276, 407] width 72 height 12
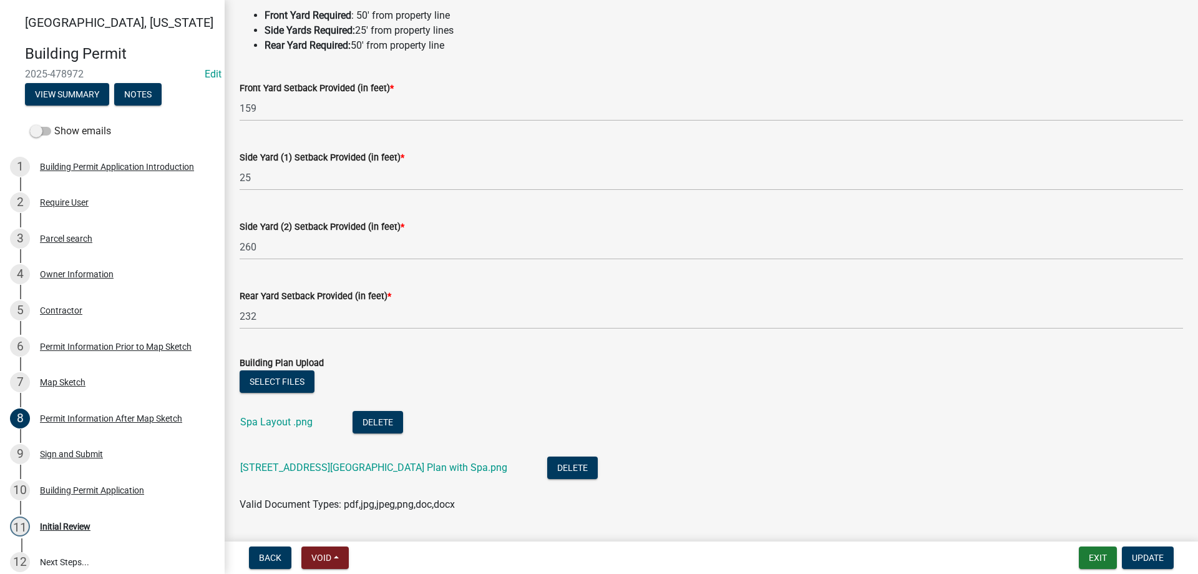
scroll to position [250, 0]
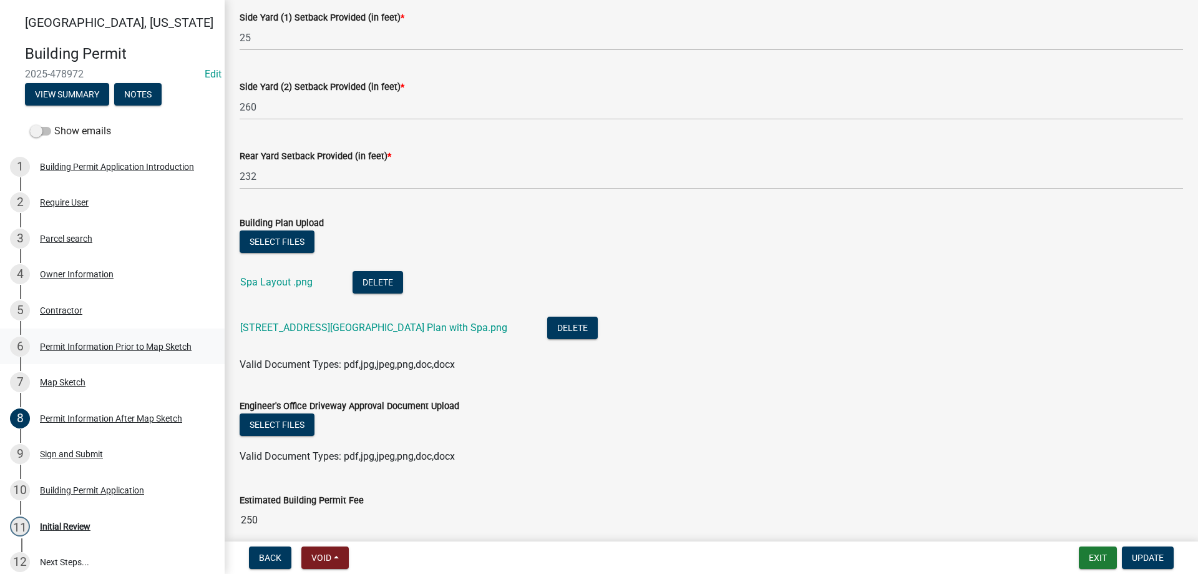
click at [77, 347] on div "Permit Information Prior to Map Sketch" at bounding box center [116, 346] width 152 height 9
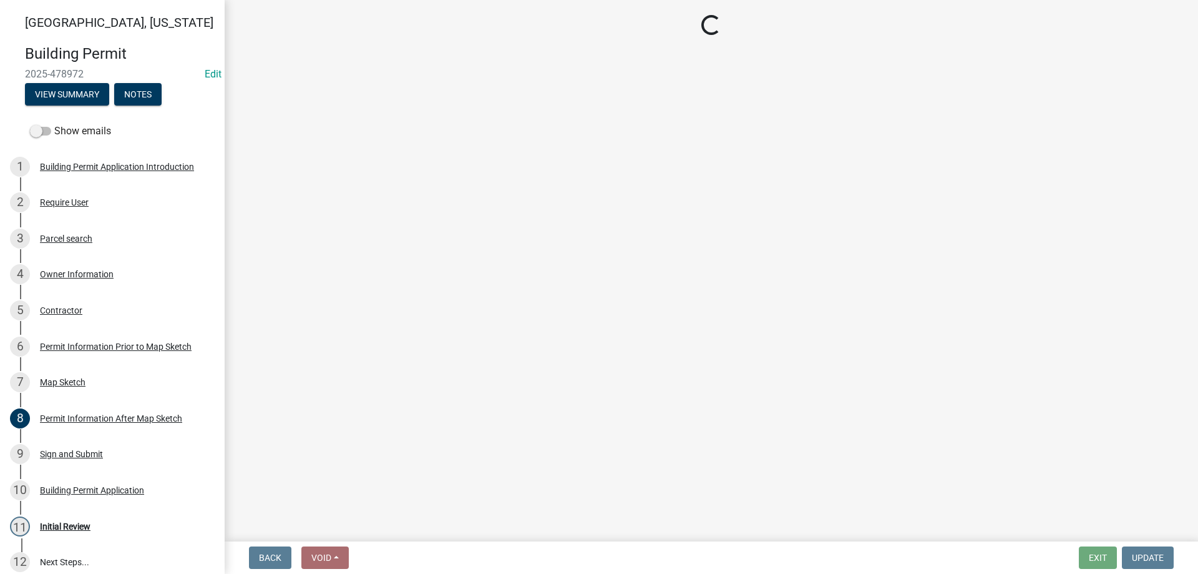
select select "6b2626da-78ea-4ec6-8513-ccc18f4ad425"
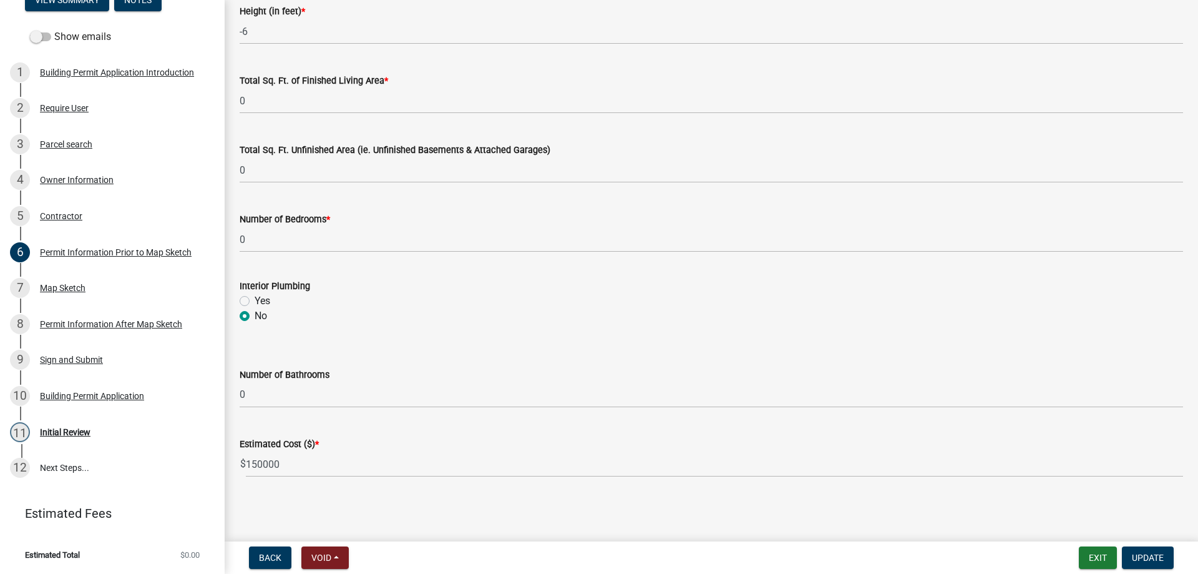
scroll to position [815, 0]
click at [67, 358] on div "Sign and Submit" at bounding box center [71, 359] width 63 height 9
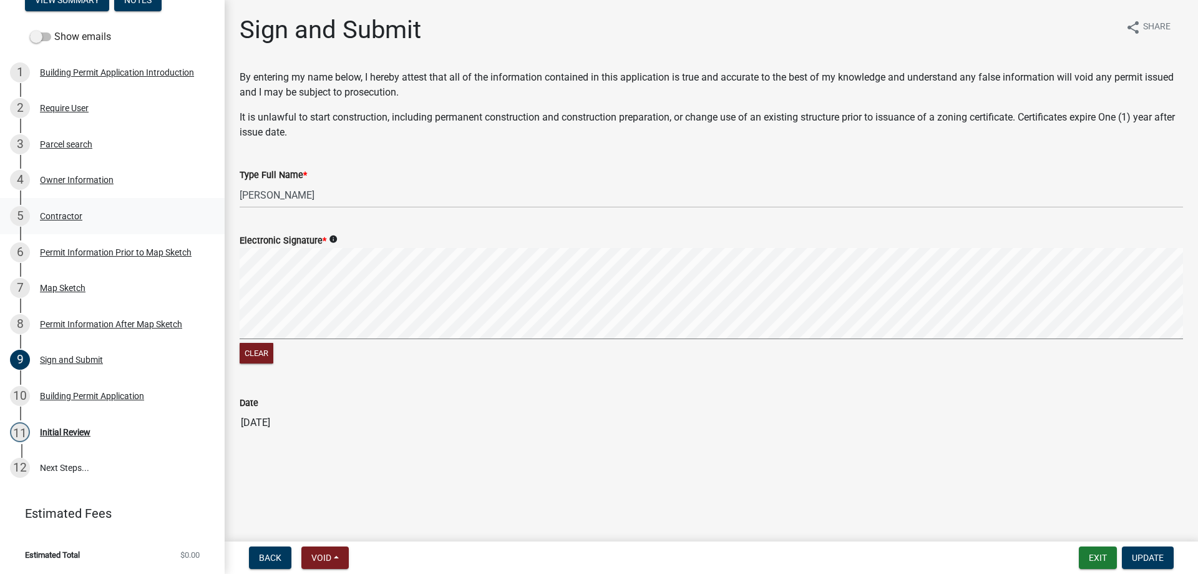
click at [58, 216] on div "Contractor" at bounding box center [61, 216] width 42 height 9
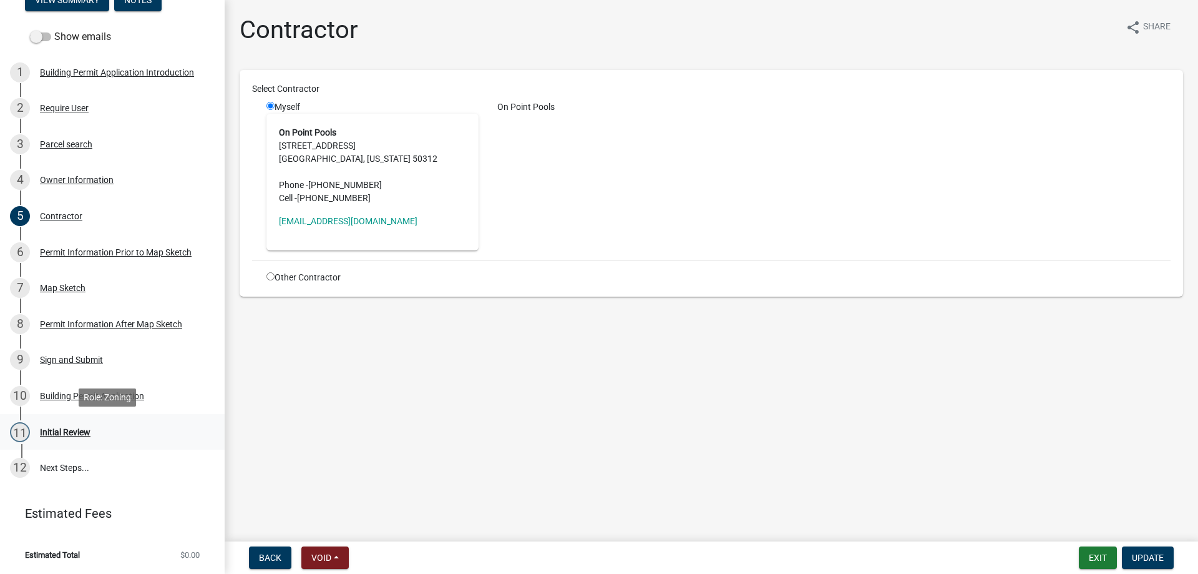
click at [81, 433] on div "Initial Review" at bounding box center [65, 432] width 51 height 9
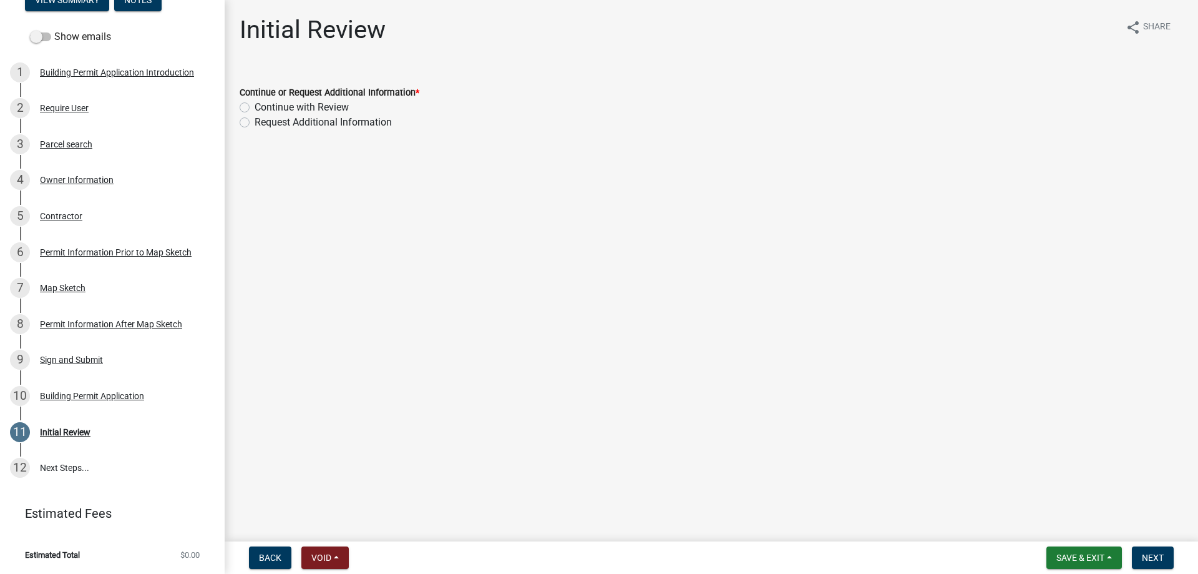
click at [255, 103] on label "Continue with Review" at bounding box center [302, 107] width 94 height 15
click at [255, 103] on input "Continue with Review" at bounding box center [259, 104] width 8 height 8
radio input "true"
click at [1158, 557] on span "Next" at bounding box center [1153, 557] width 22 height 10
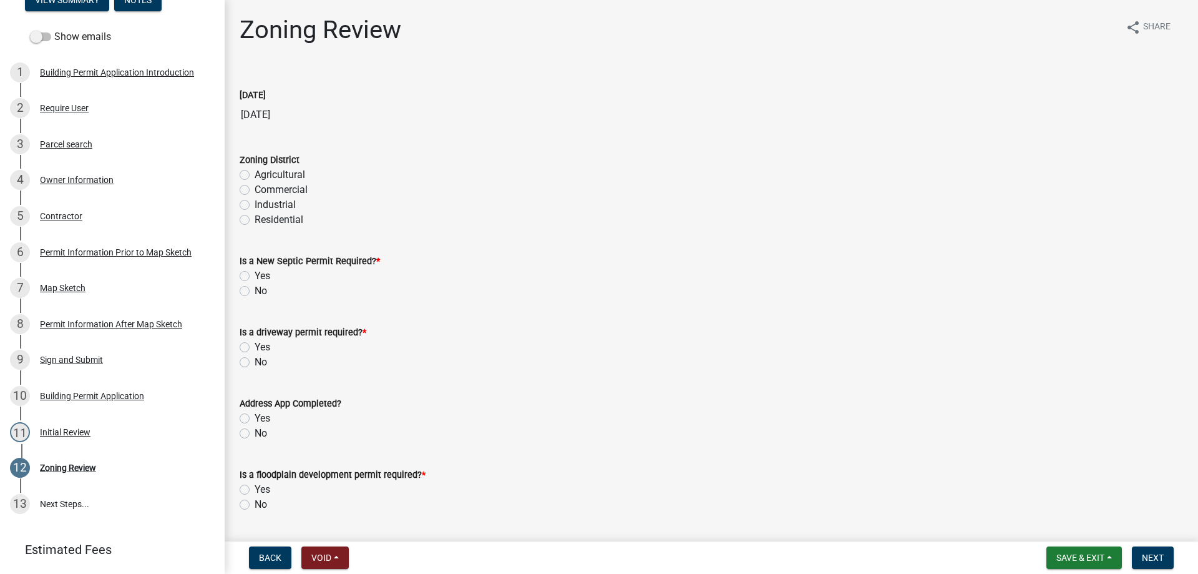
click at [255, 175] on label "Agricultural" at bounding box center [280, 174] width 51 height 15
click at [255, 175] on input "Agricultural" at bounding box center [259, 171] width 8 height 8
radio input "true"
click at [255, 291] on label "No" at bounding box center [261, 290] width 12 height 15
click at [255, 291] on input "No" at bounding box center [259, 287] width 8 height 8
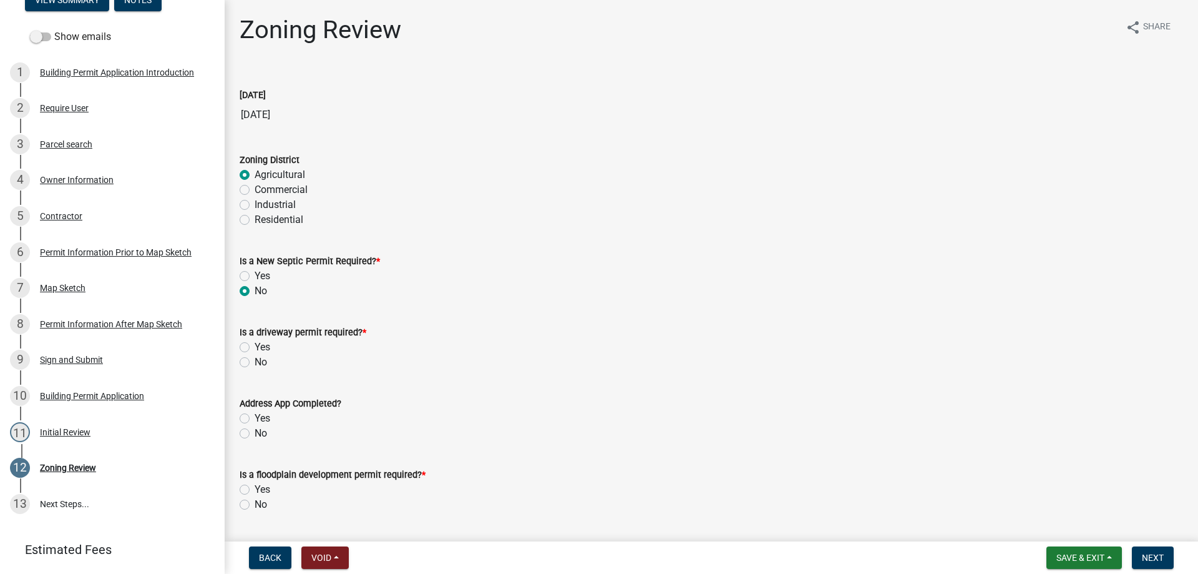
radio input "true"
click at [255, 363] on label "No" at bounding box center [261, 362] width 12 height 15
click at [255, 363] on input "No" at bounding box center [259, 359] width 8 height 8
radio input "true"
click at [255, 415] on label "Yes" at bounding box center [263, 418] width 16 height 15
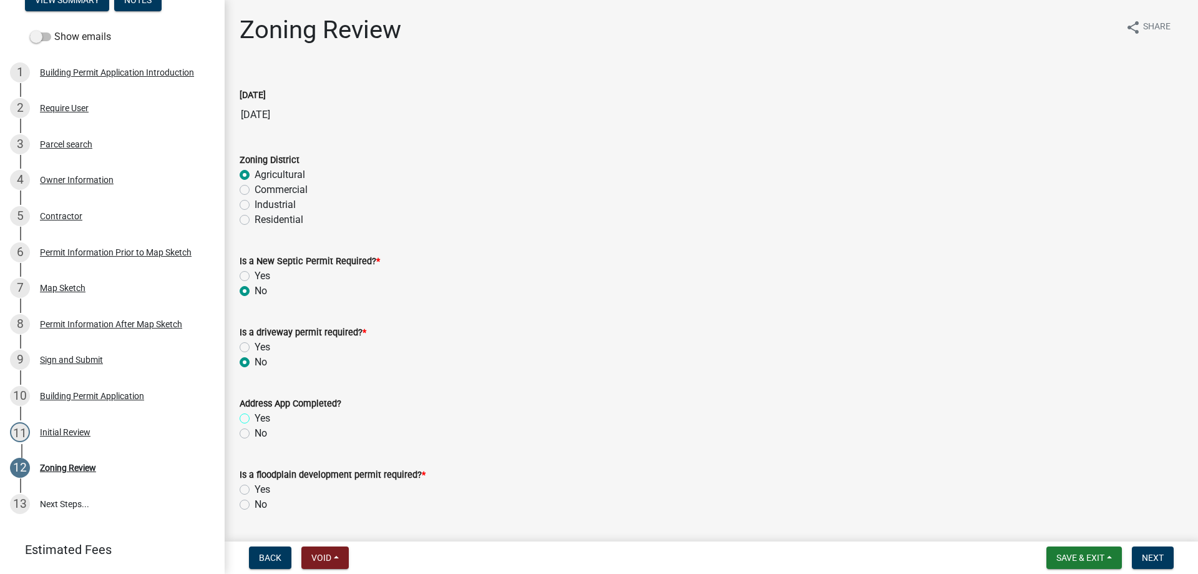
click at [255, 415] on input "Yes" at bounding box center [259, 415] width 8 height 8
radio input "true"
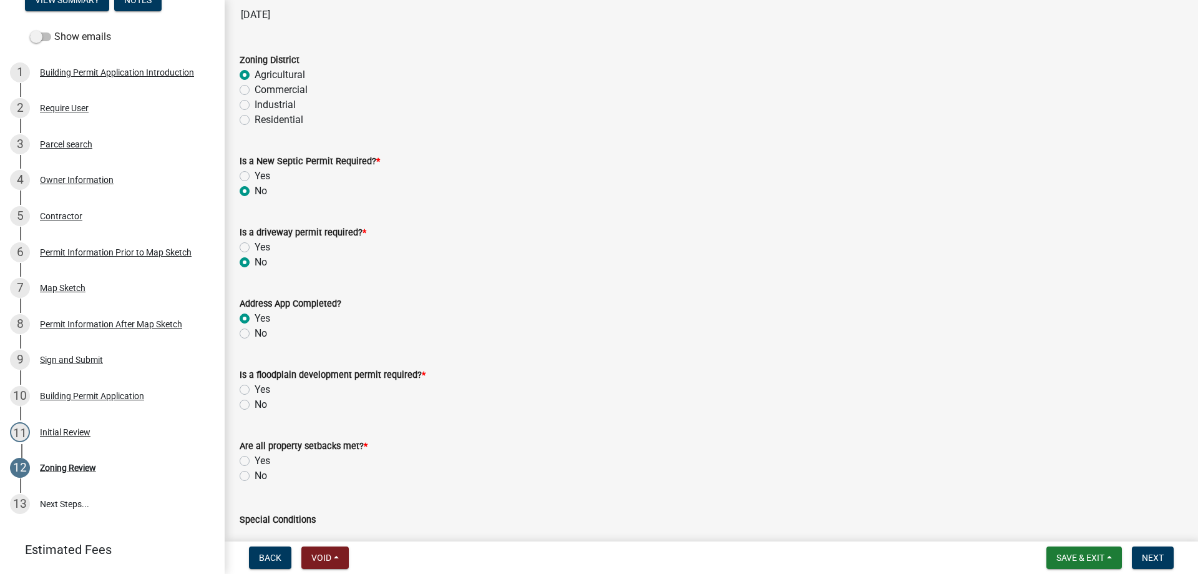
scroll to position [187, 0]
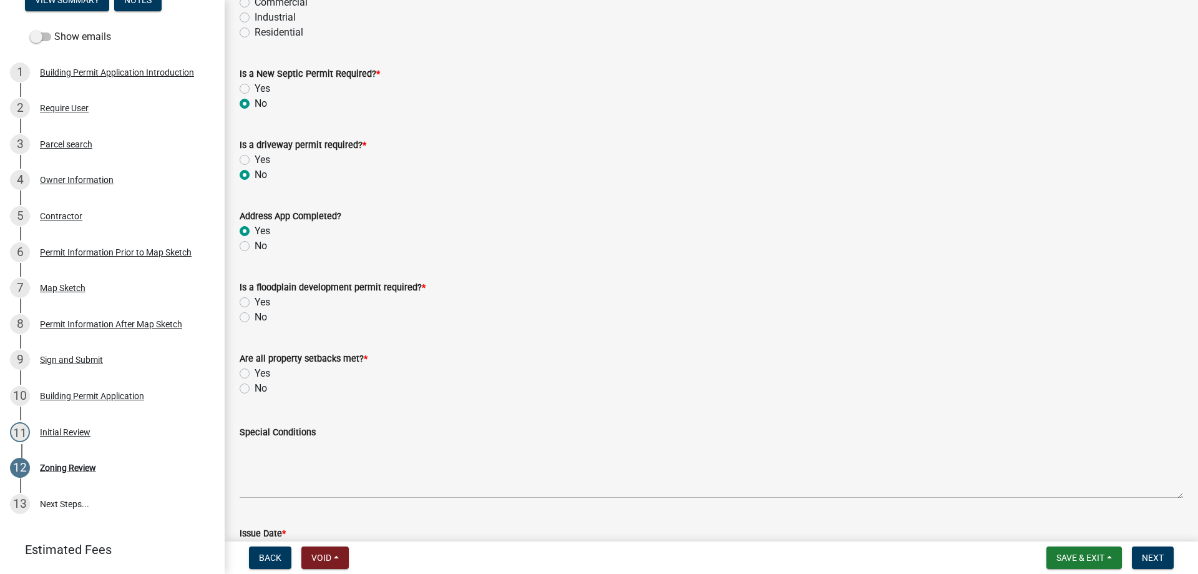
click at [255, 318] on label "No" at bounding box center [261, 317] width 12 height 15
click at [255, 318] on input "No" at bounding box center [259, 314] width 8 height 8
radio input "true"
click at [255, 373] on label "Yes" at bounding box center [263, 373] width 16 height 15
click at [255, 373] on input "Yes" at bounding box center [259, 370] width 8 height 8
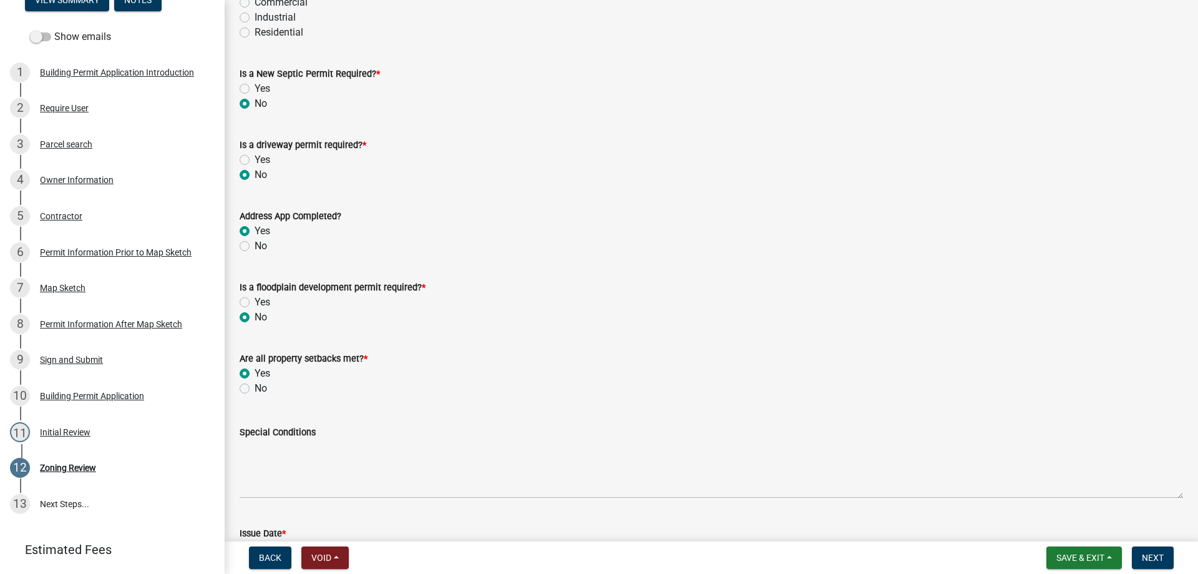
radio input "true"
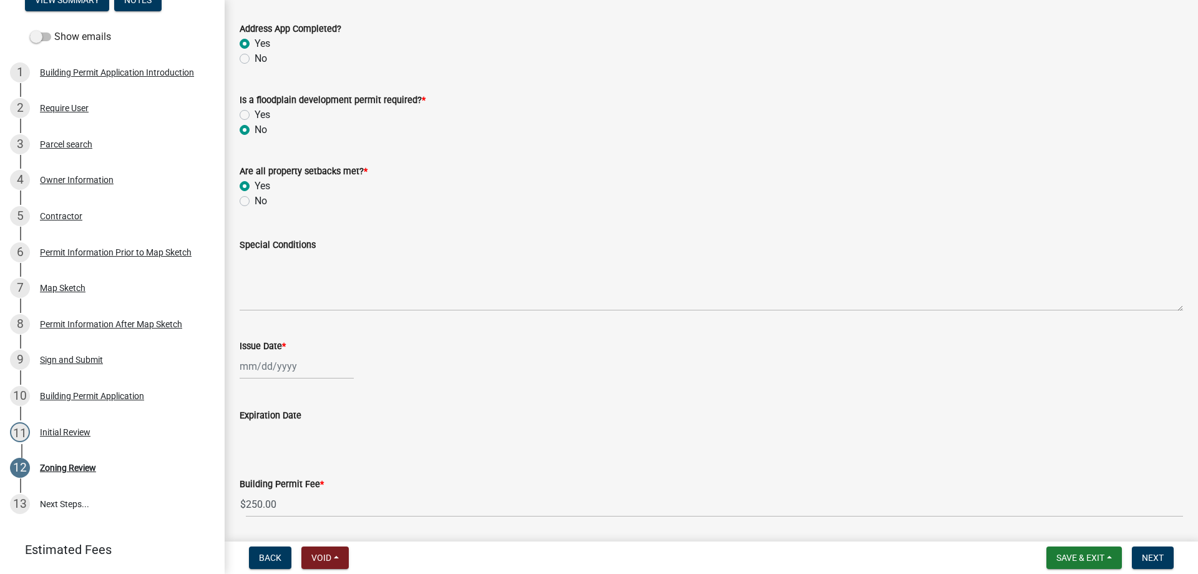
click at [295, 370] on div at bounding box center [297, 366] width 114 height 26
select select "9"
select select "2025"
click at [274, 283] on div "16" at bounding box center [272, 280] width 20 height 20
type input "09/16/2025"
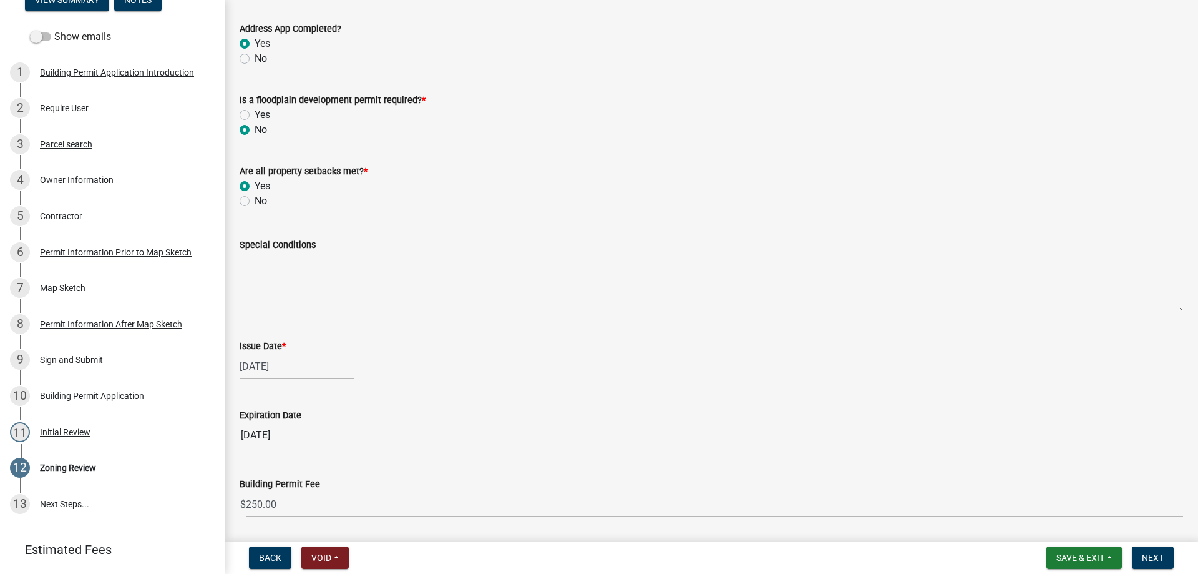
scroll to position [415, 0]
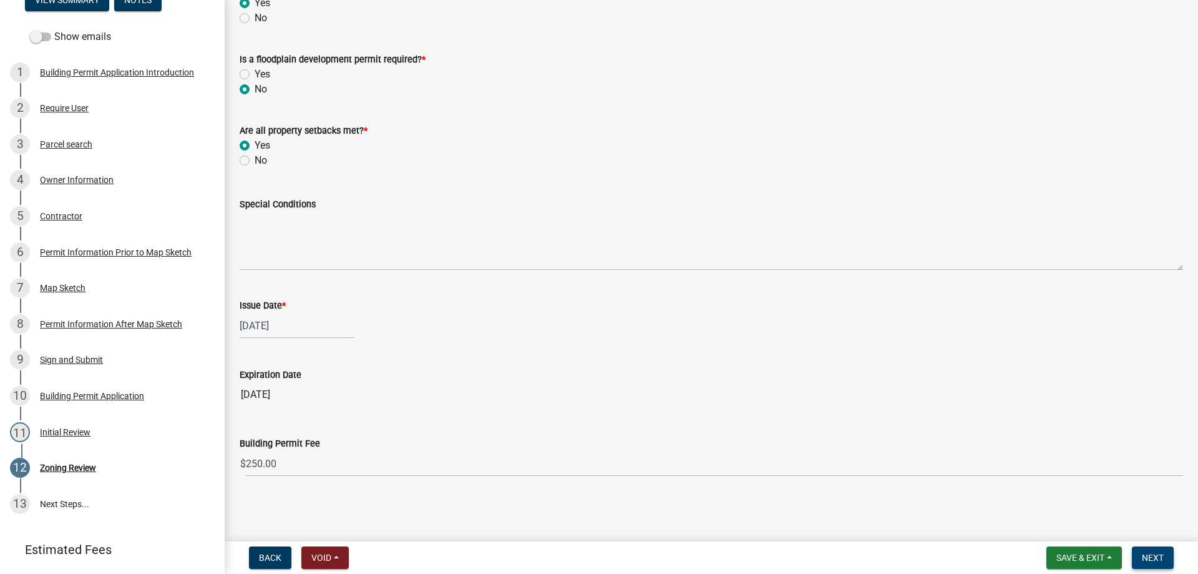
click at [1151, 555] on span "Next" at bounding box center [1153, 557] width 22 height 10
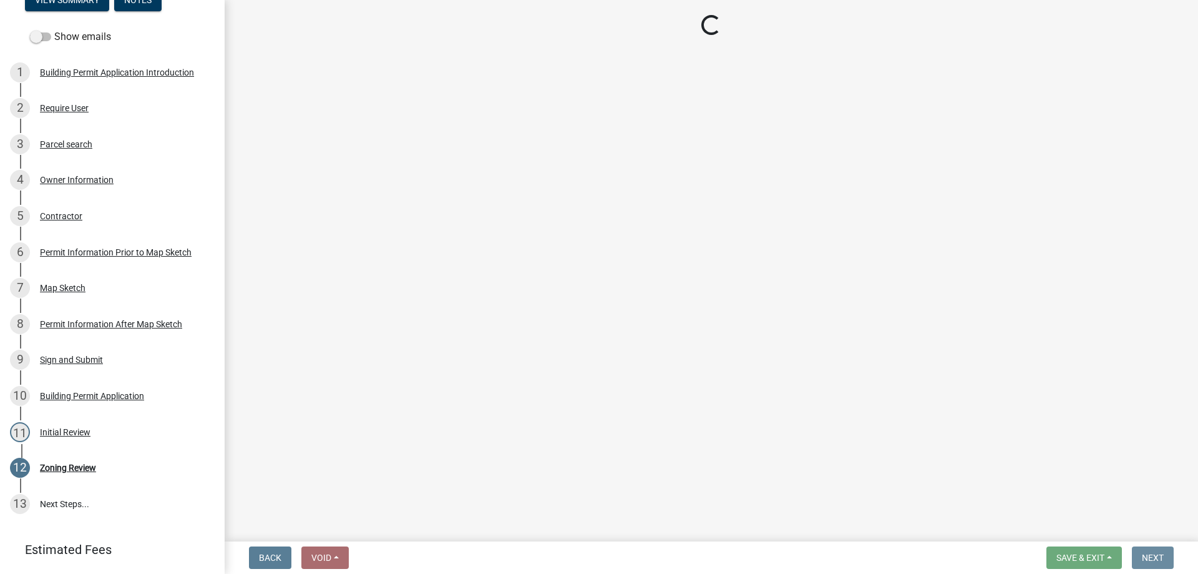
scroll to position [0, 0]
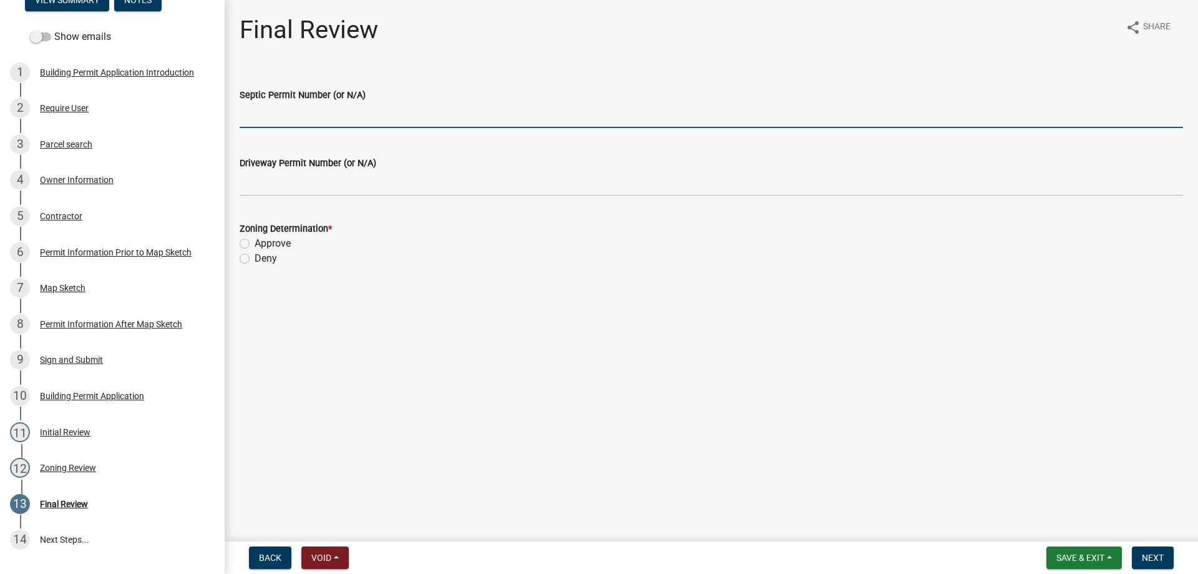
click at [296, 113] on input "Septic Permit Number (or N/A)" at bounding box center [712, 115] width 944 height 26
type input "N/A"
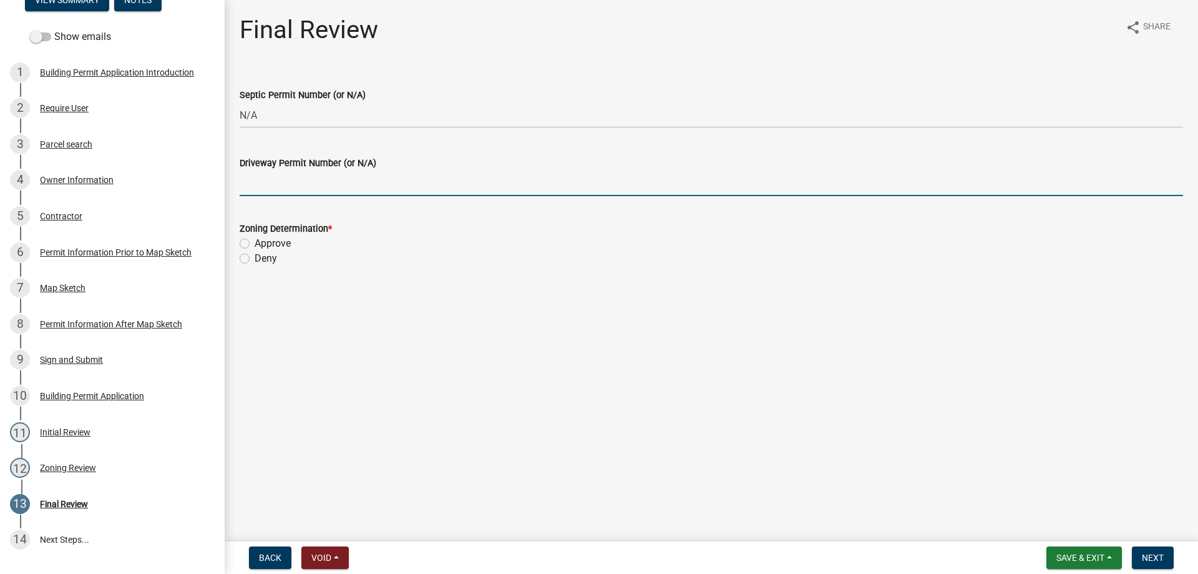
click at [317, 181] on input "Driveway Permit Number (or N/A)" at bounding box center [712, 183] width 944 height 26
type input "N/A"
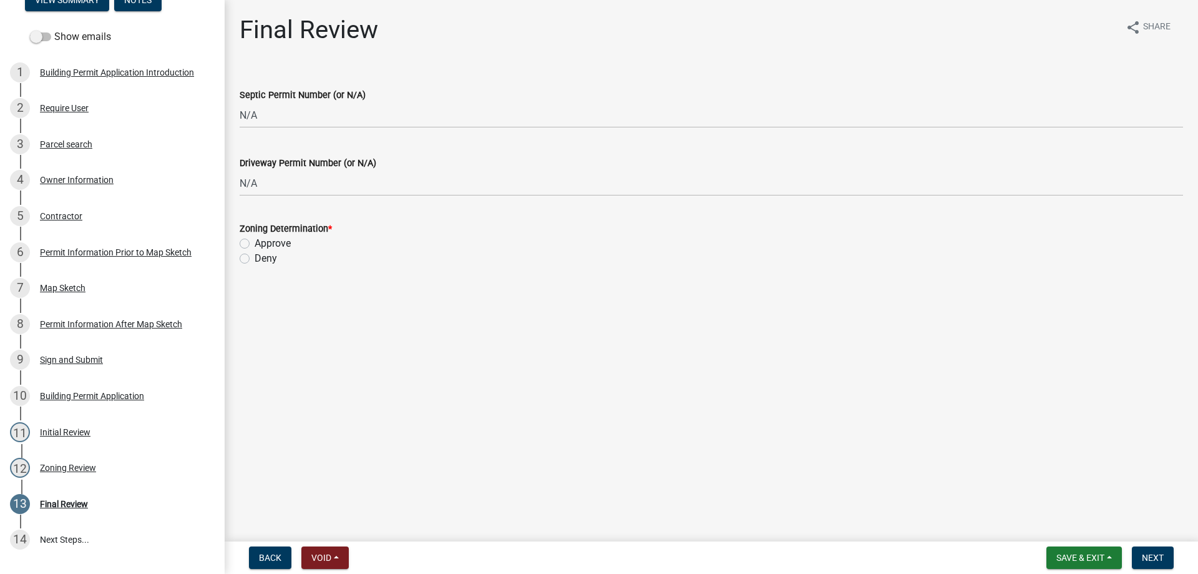
click at [255, 247] on label "Approve" at bounding box center [273, 243] width 36 height 15
click at [255, 244] on input "Approve" at bounding box center [259, 240] width 8 height 8
radio input "true"
click at [1157, 554] on span "Next" at bounding box center [1153, 557] width 22 height 10
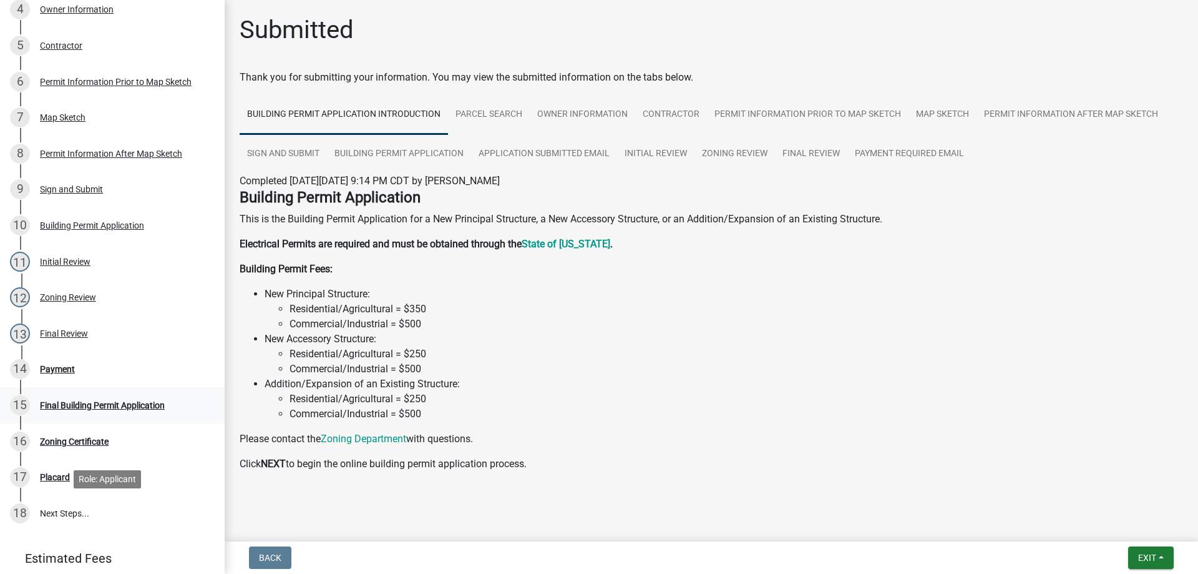
scroll to position [150, 0]
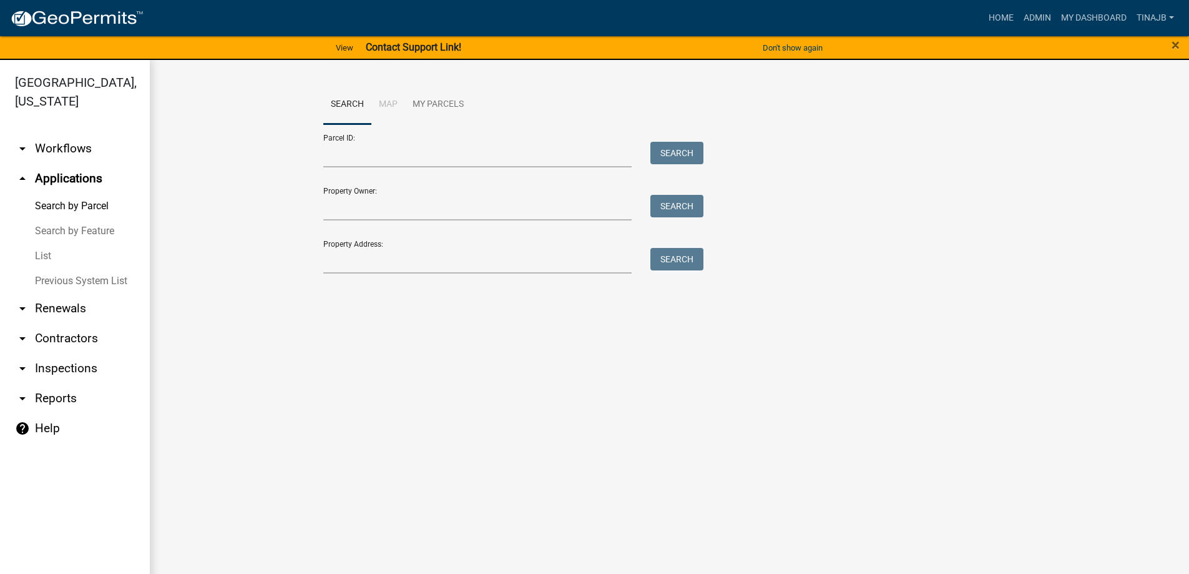
click at [58, 164] on link "arrow_drop_up Applications" at bounding box center [75, 179] width 150 height 30
click at [355, 202] on input "Property Owner:" at bounding box center [477, 208] width 309 height 26
click at [374, 260] on input "Property Address:" at bounding box center [477, 261] width 309 height 26
click at [371, 257] on input "Property Address:" at bounding box center [477, 261] width 309 height 26
type input "2180"
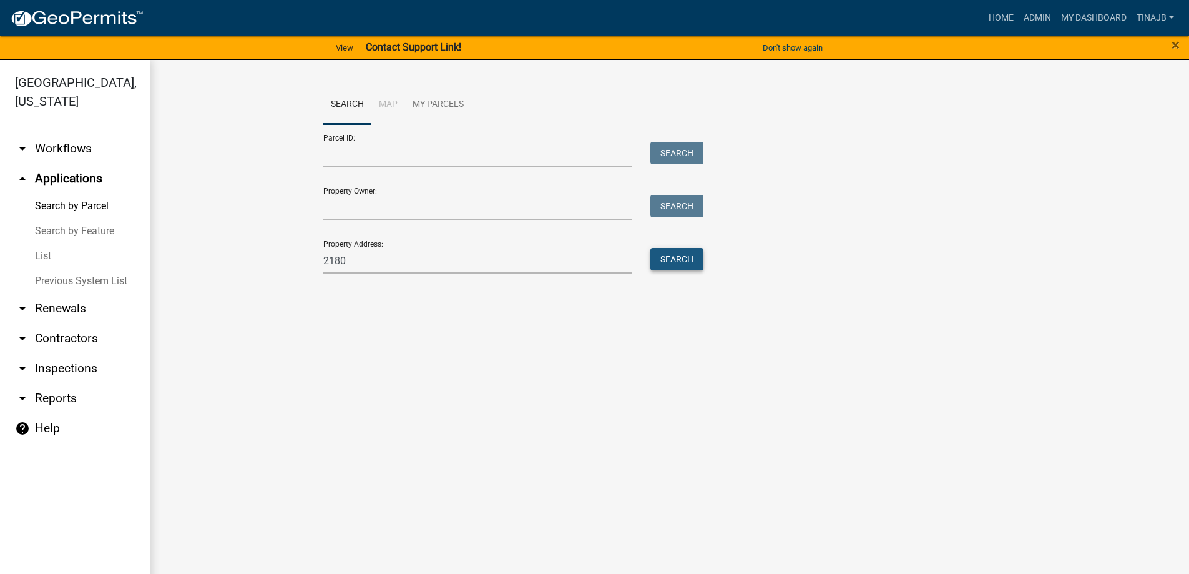
click at [665, 263] on button "Search" at bounding box center [676, 259] width 53 height 22
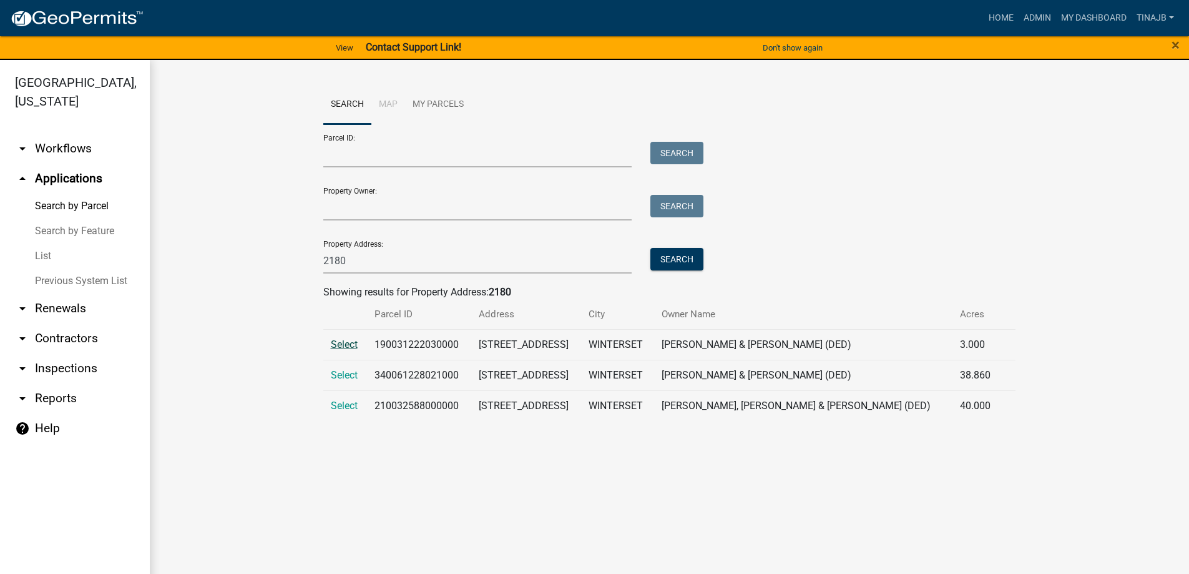
click at [340, 345] on span "Select" at bounding box center [344, 344] width 27 height 12
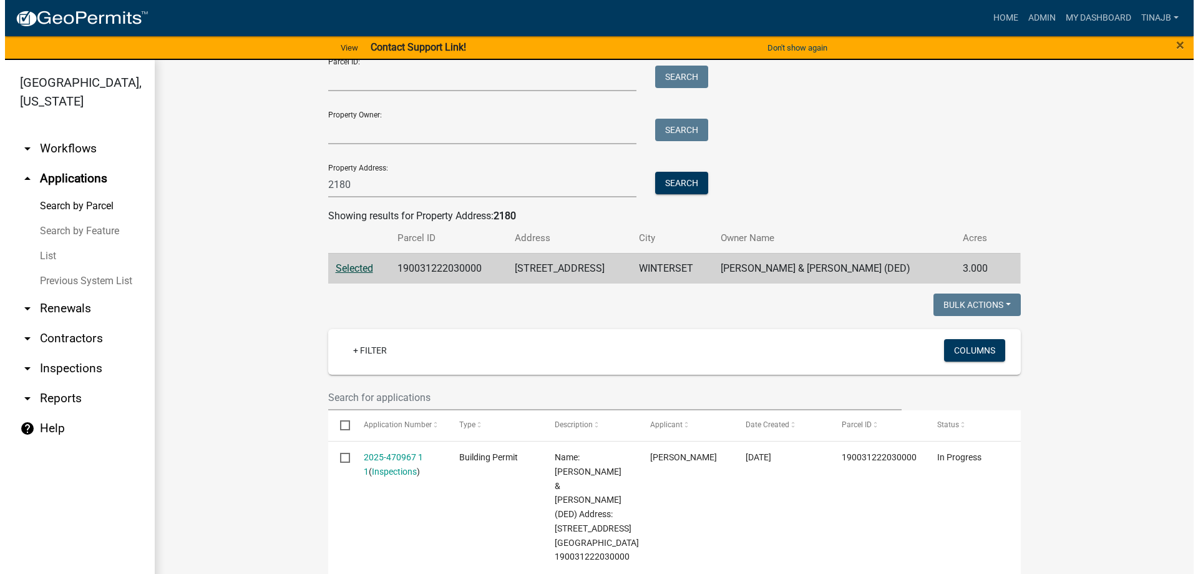
scroll to position [187, 0]
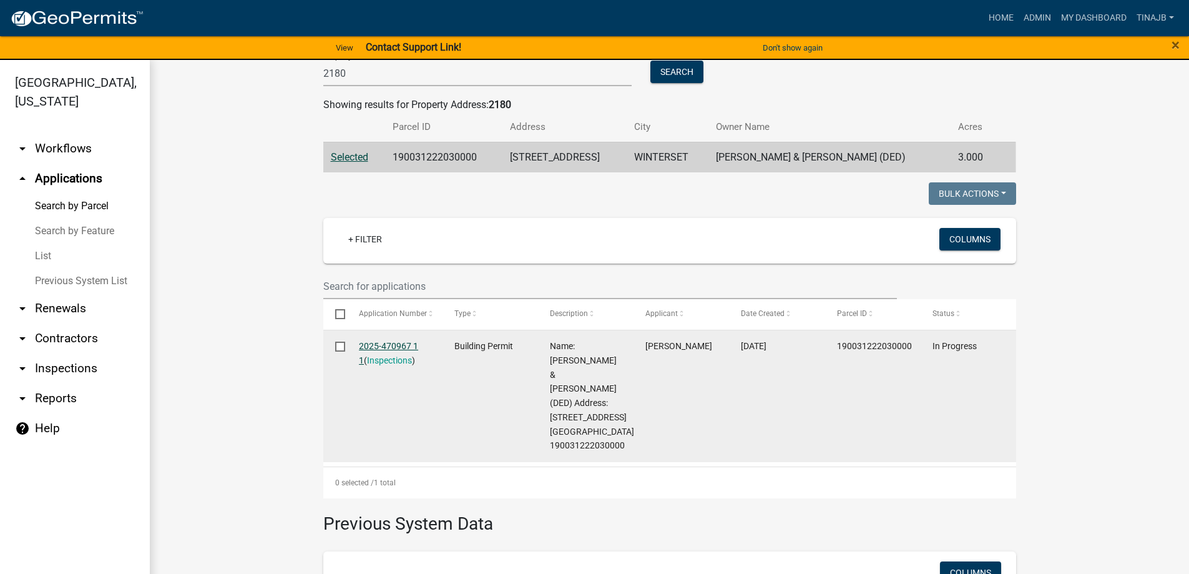
click at [388, 347] on link "2025-470967 1 1" at bounding box center [388, 353] width 59 height 24
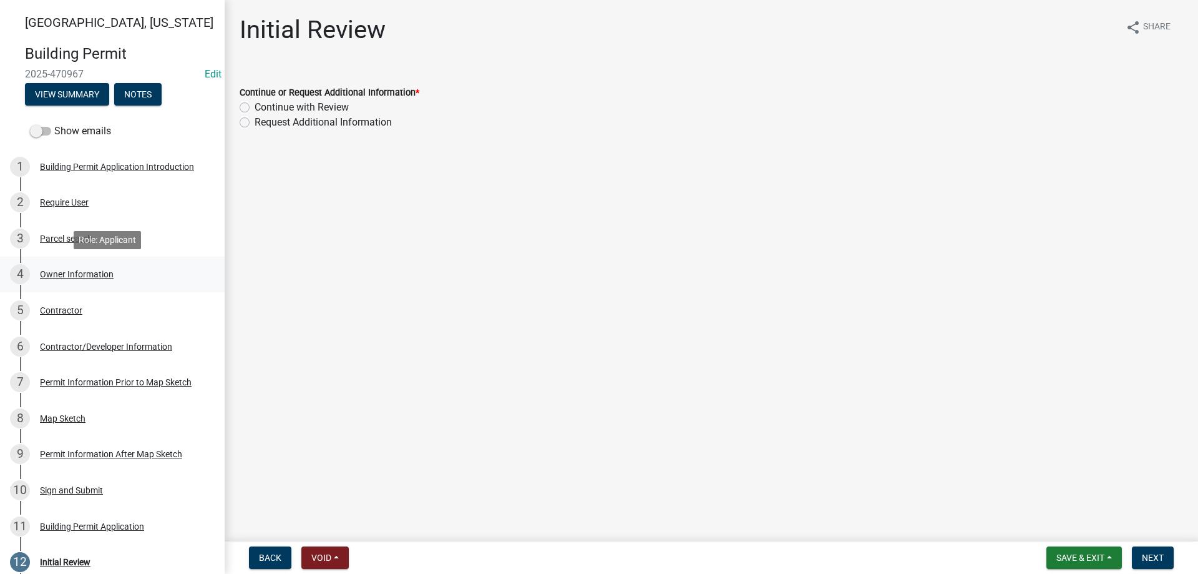
click at [86, 274] on div "Owner Information" at bounding box center [77, 274] width 74 height 9
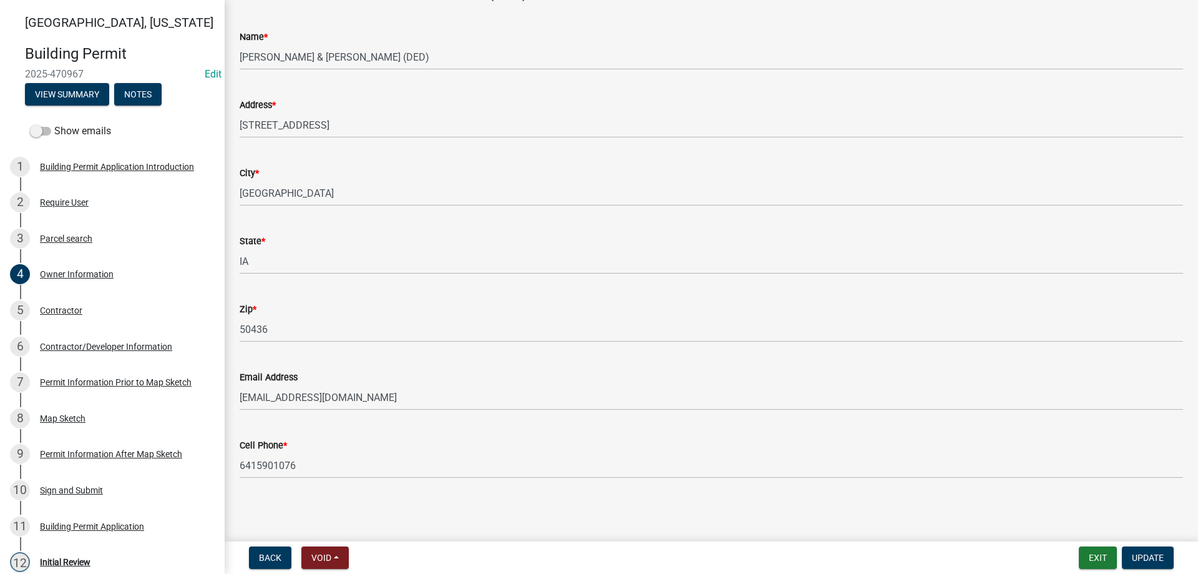
scroll to position [87, 0]
click at [59, 310] on div "Contractor" at bounding box center [61, 310] width 42 height 9
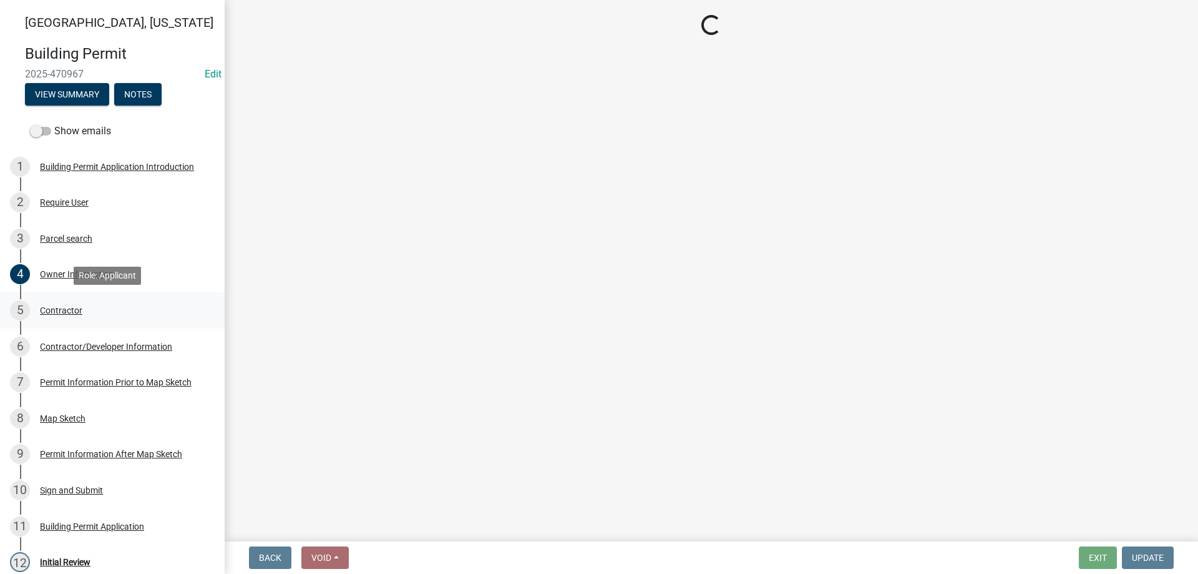
scroll to position [0, 0]
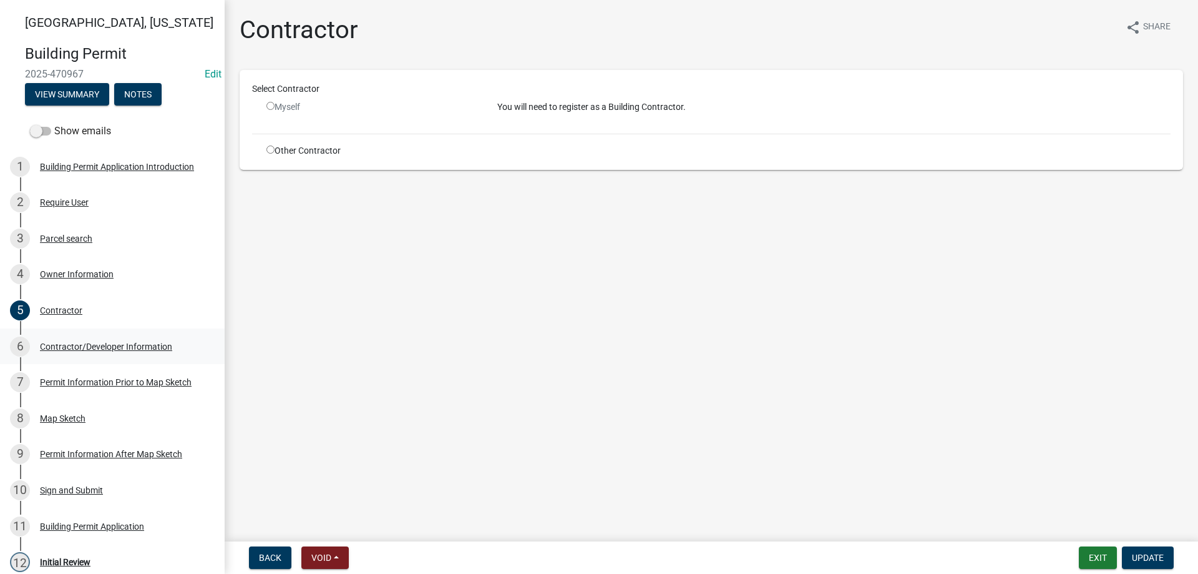
click at [97, 345] on div "Contractor/Developer Information" at bounding box center [106, 346] width 132 height 9
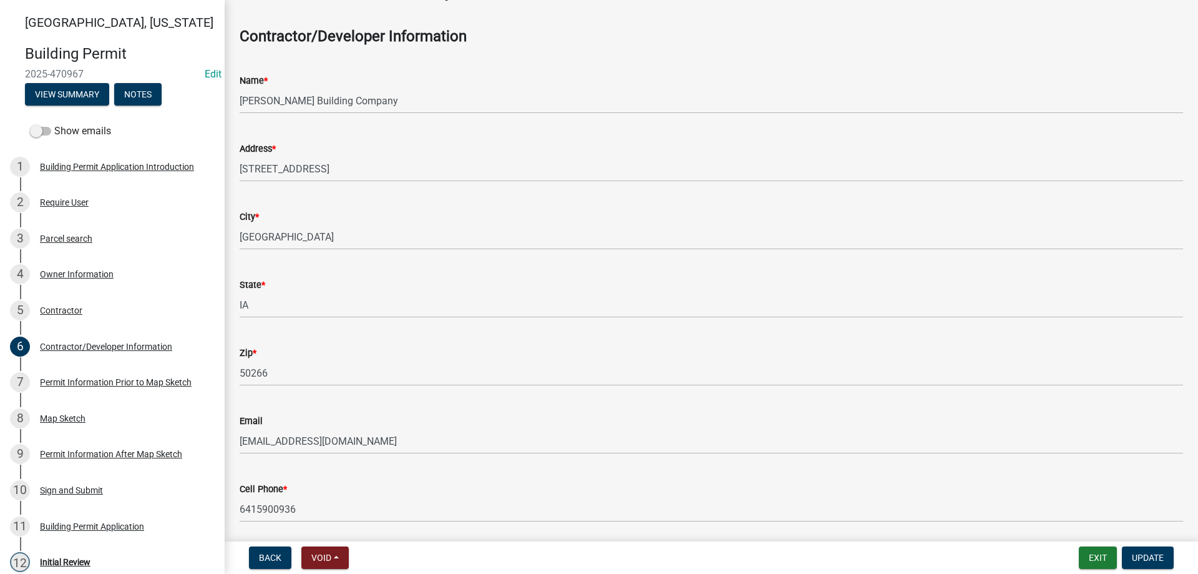
scroll to position [87, 0]
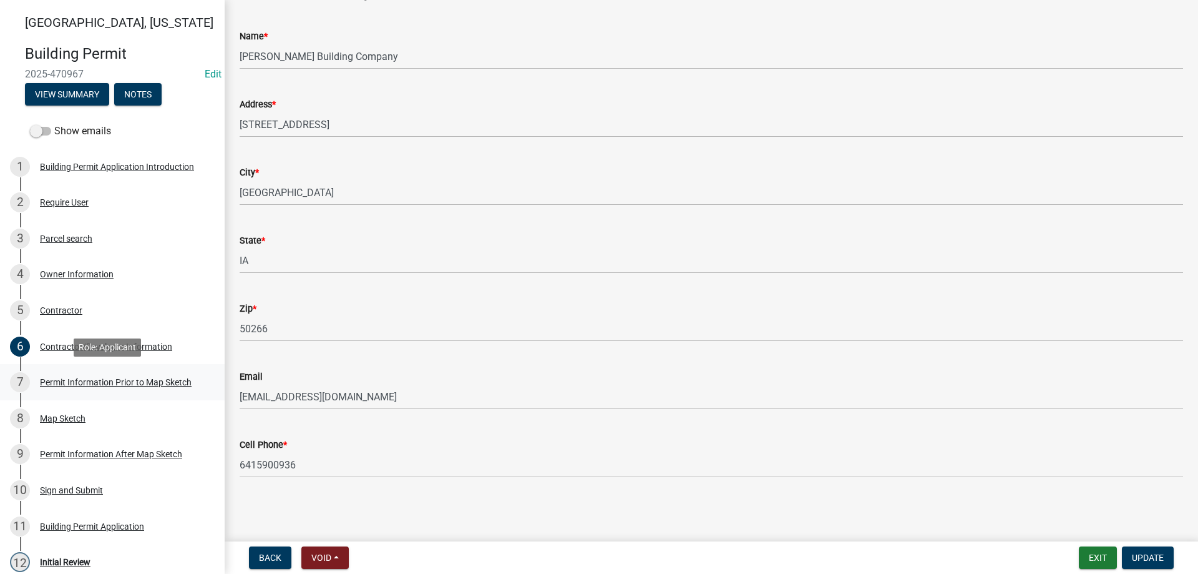
click at [81, 379] on div "Permit Information Prior to Map Sketch" at bounding box center [116, 382] width 152 height 9
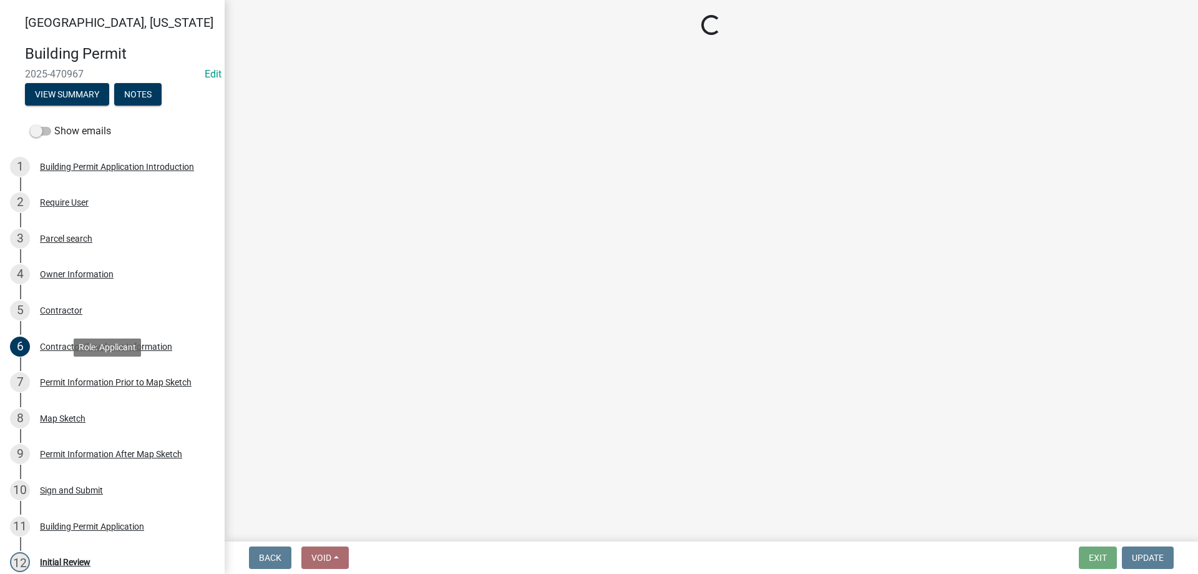
scroll to position [0, 0]
select select "32ee29e1-4e6d-4cb9-b9fe-d73728632523"
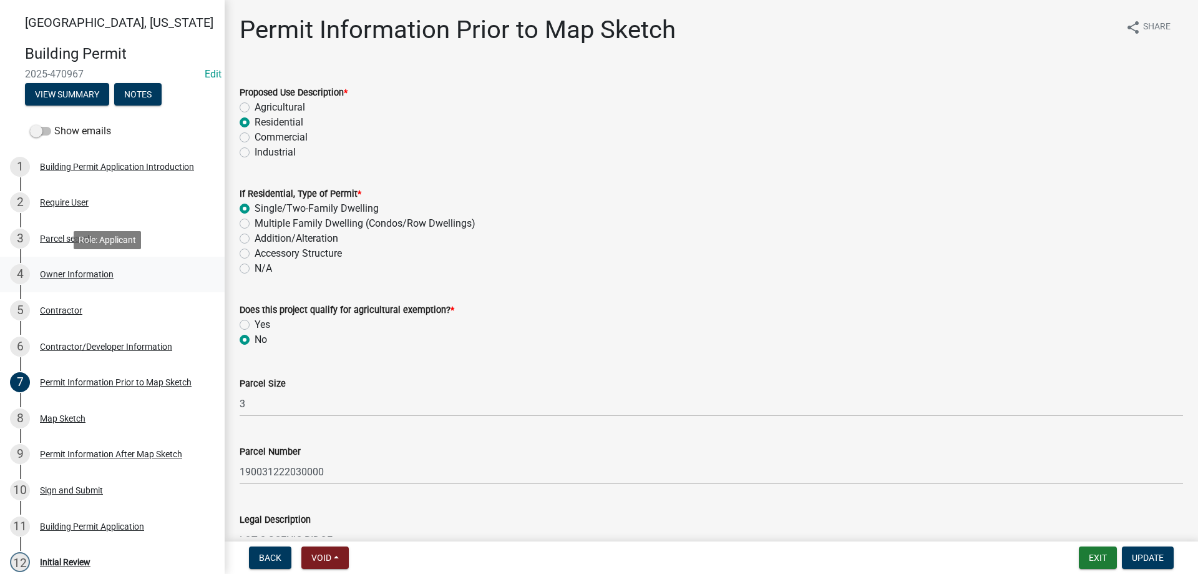
click at [92, 273] on div "Owner Information" at bounding box center [77, 274] width 74 height 9
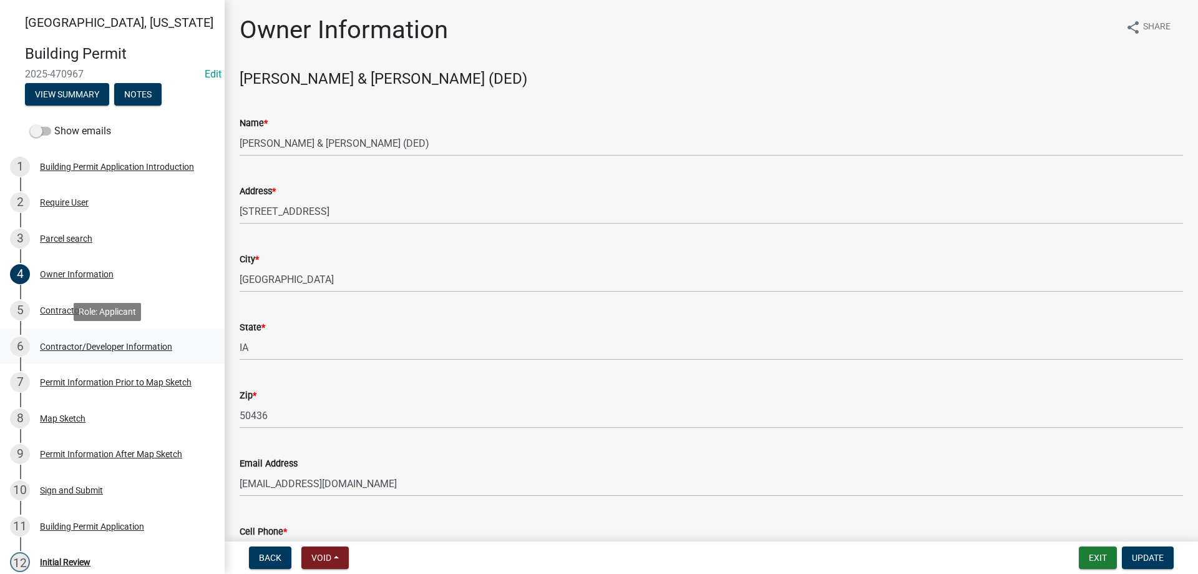
click at [77, 344] on div "Contractor/Developer Information" at bounding box center [106, 346] width 132 height 9
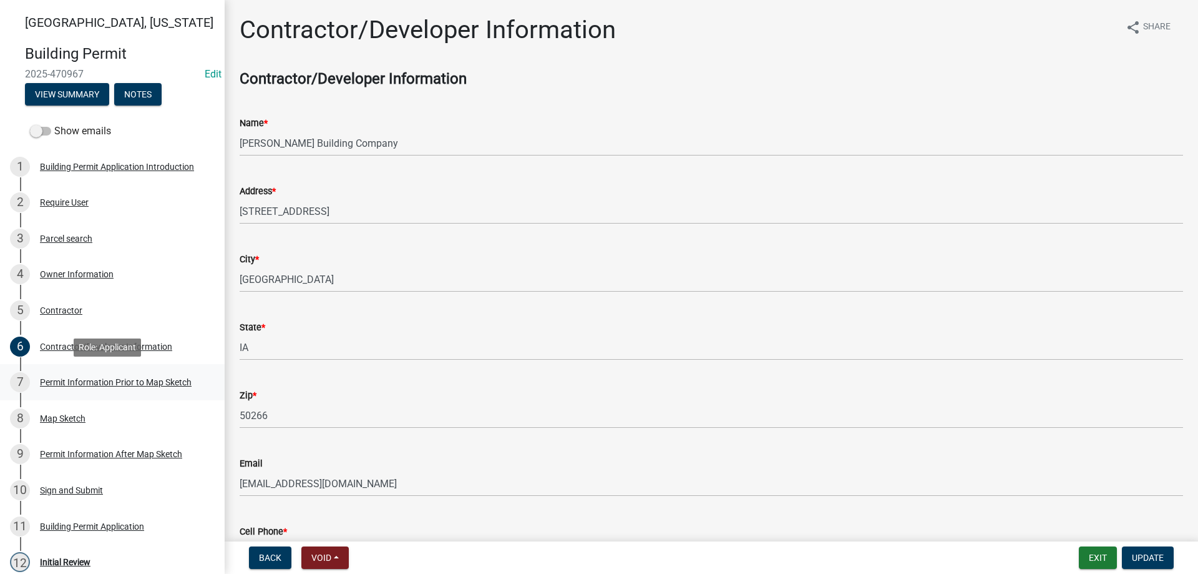
click at [85, 384] on div "Permit Information Prior to Map Sketch" at bounding box center [116, 382] width 152 height 9
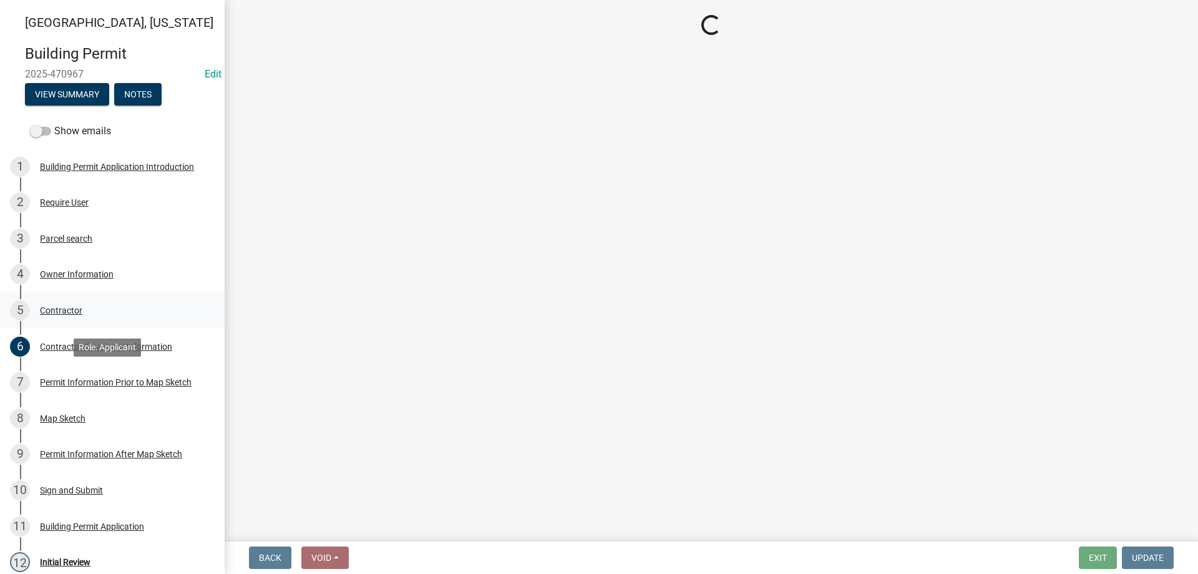
select select "32ee29e1-4e6d-4cb9-b9fe-d73728632523"
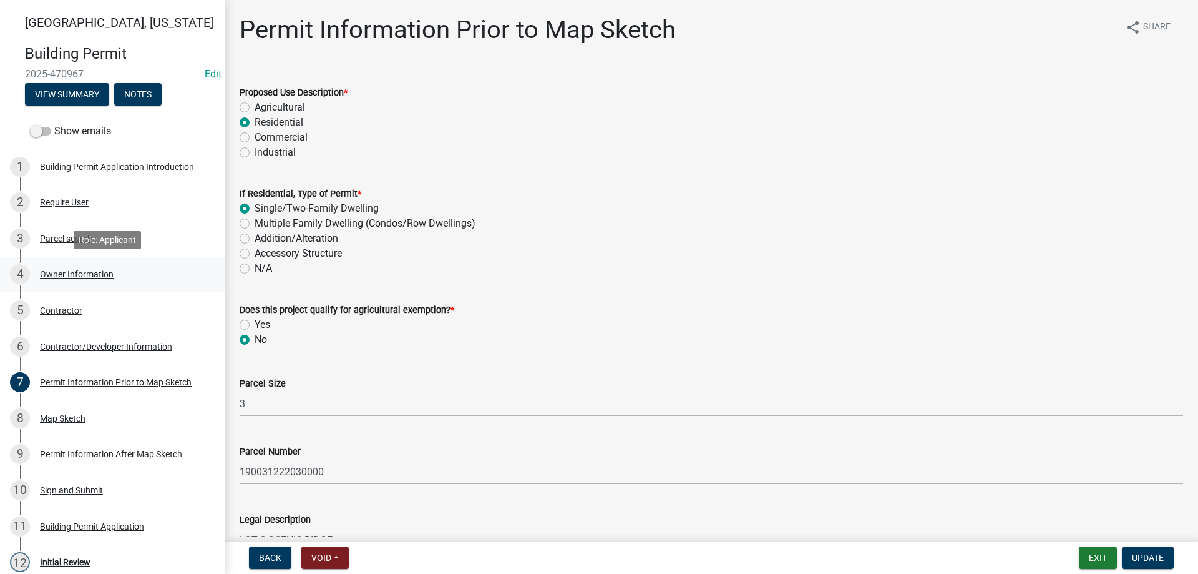
click at [70, 270] on div "Owner Information" at bounding box center [77, 274] width 74 height 9
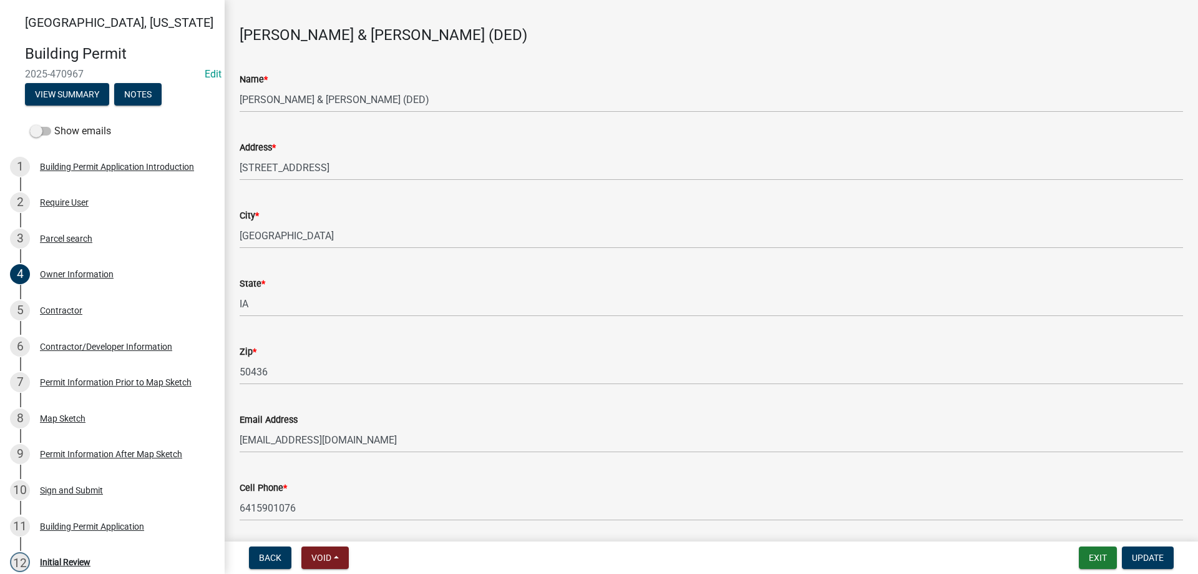
scroll to position [87, 0]
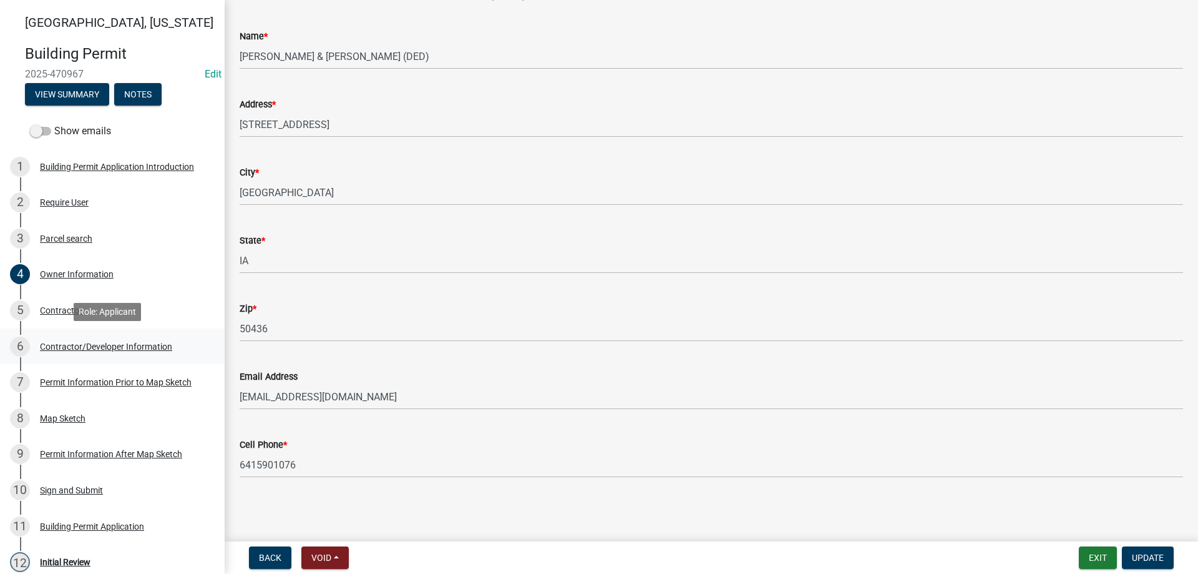
click at [74, 348] on div "Contractor/Developer Information" at bounding box center [106, 346] width 132 height 9
click at [86, 384] on div "Permit Information Prior to Map Sketch" at bounding box center [116, 382] width 152 height 9
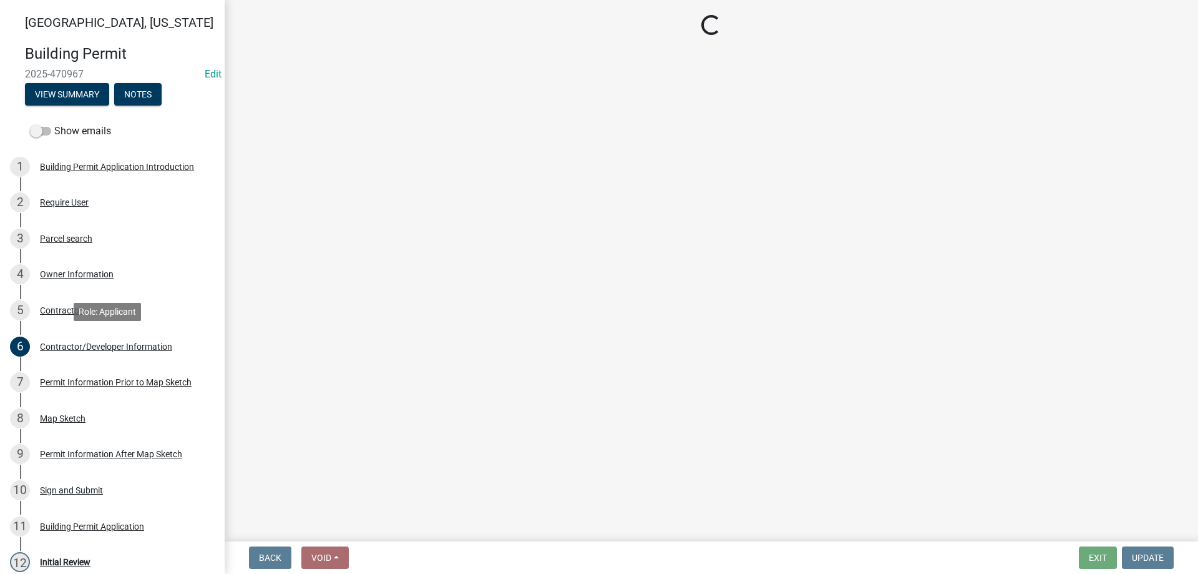
select select "32ee29e1-4e6d-4cb9-b9fe-d73728632523"
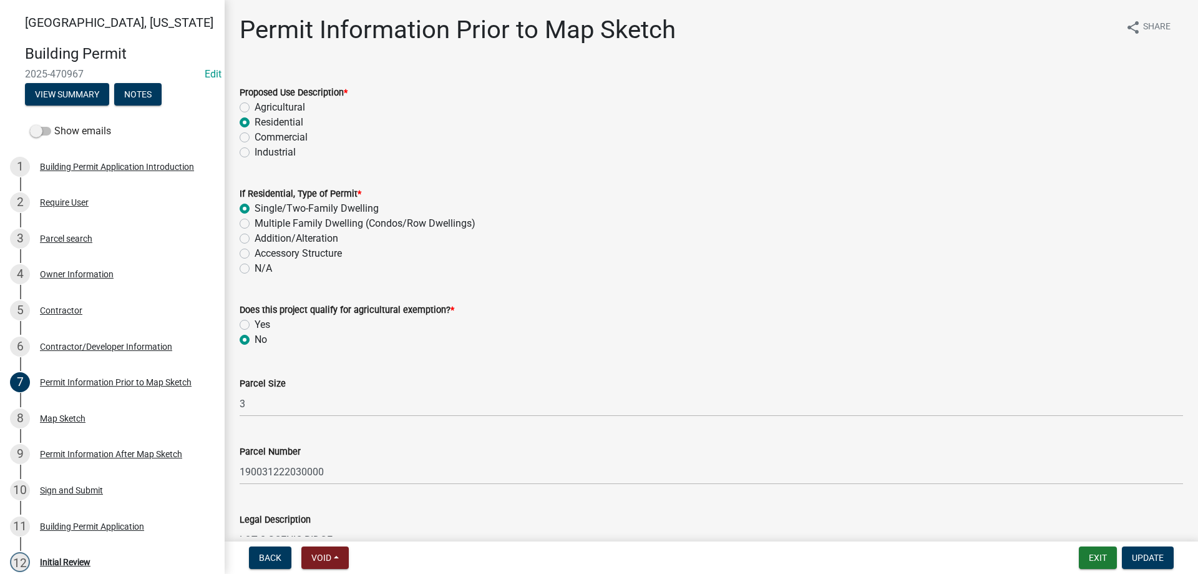
scroll to position [250, 0]
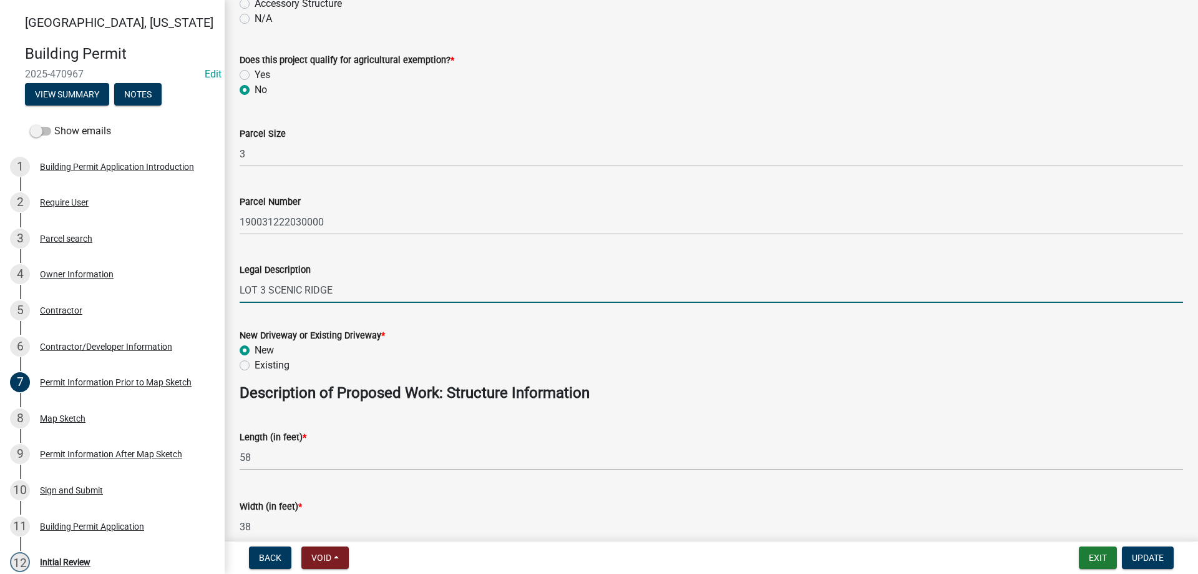
click at [342, 295] on input "LOT 3 SCENIC RIDGE" at bounding box center [712, 290] width 944 height 26
type input "L"
type input "[STREET_ADDRESS]"
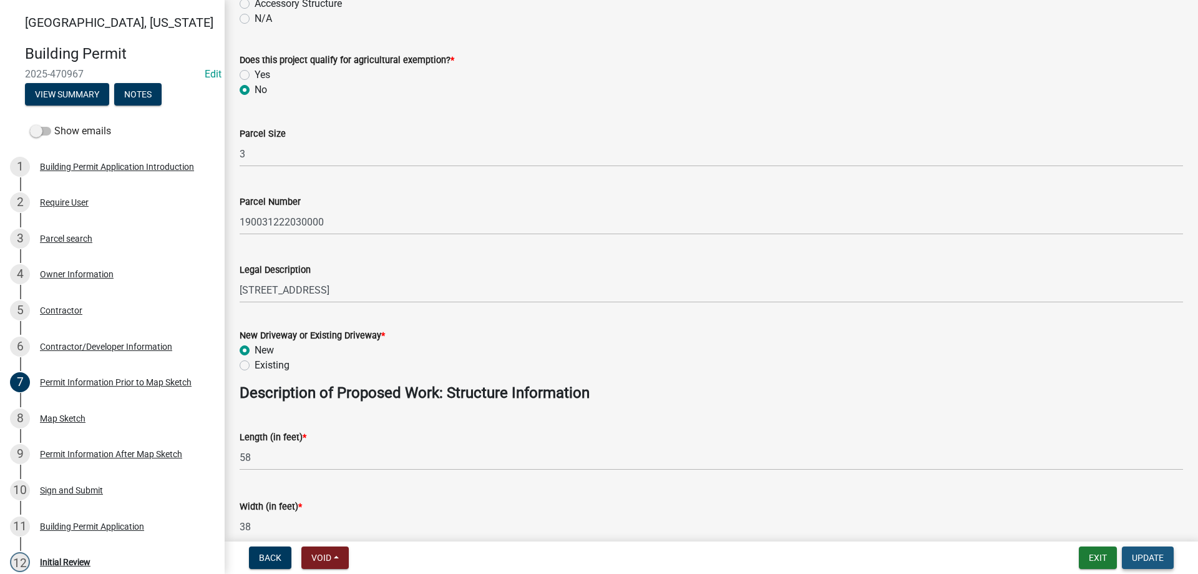
click at [1160, 555] on span "Update" at bounding box center [1148, 557] width 32 height 10
